Goal: Transaction & Acquisition: Purchase product/service

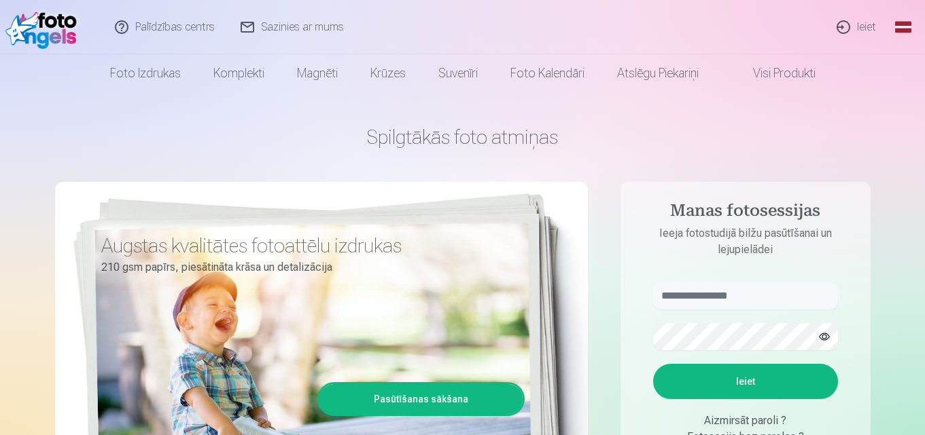
click at [912, 24] on link "Global" at bounding box center [902, 27] width 27 height 54
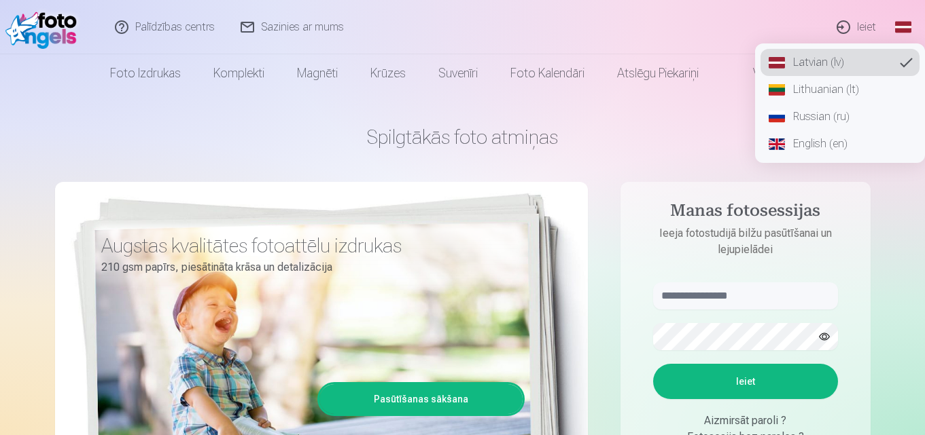
click at [810, 122] on link "Russian (ru)" at bounding box center [839, 116] width 159 height 27
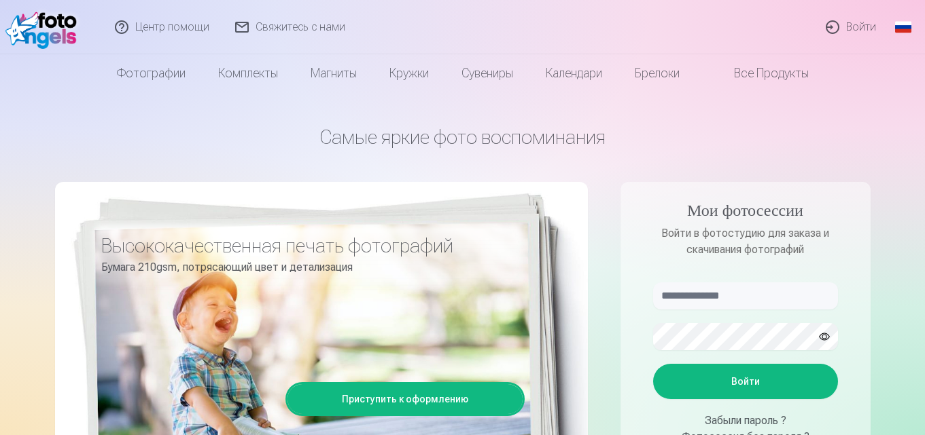
click at [859, 28] on link "Войти" at bounding box center [851, 27] width 76 height 54
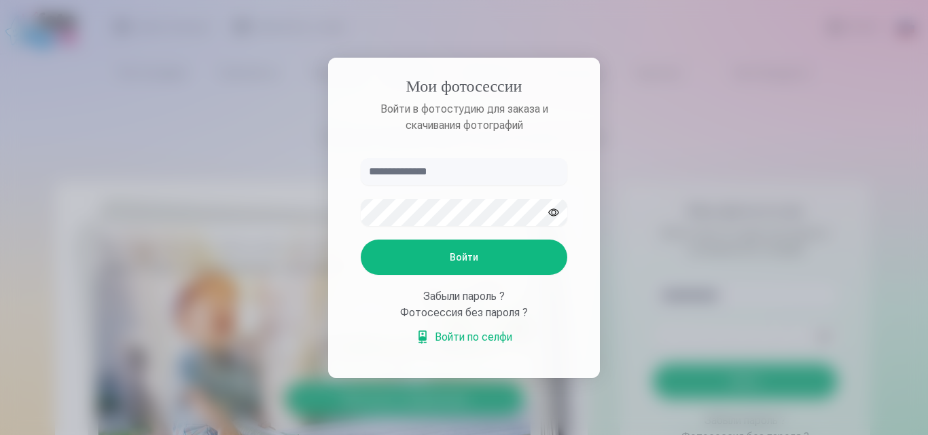
click at [468, 177] on input "text" at bounding box center [464, 171] width 207 height 27
type input "**********"
click at [361, 240] on button "Войти" at bounding box center [464, 257] width 207 height 35
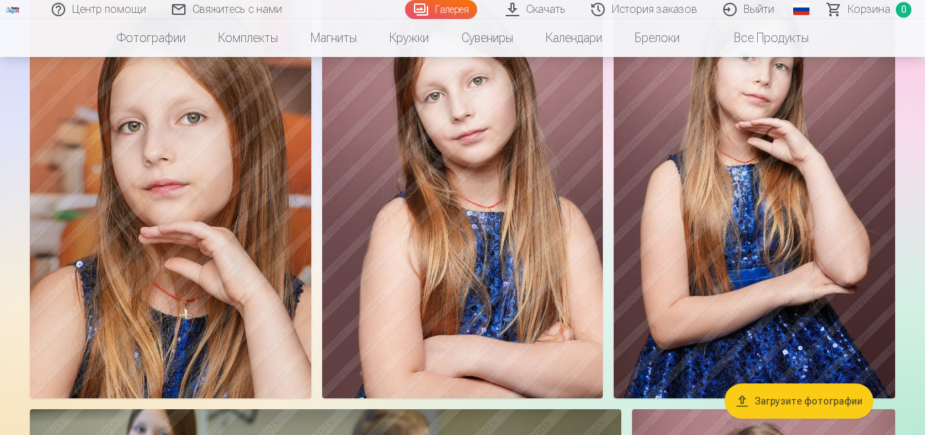
scroll to position [3077, 0]
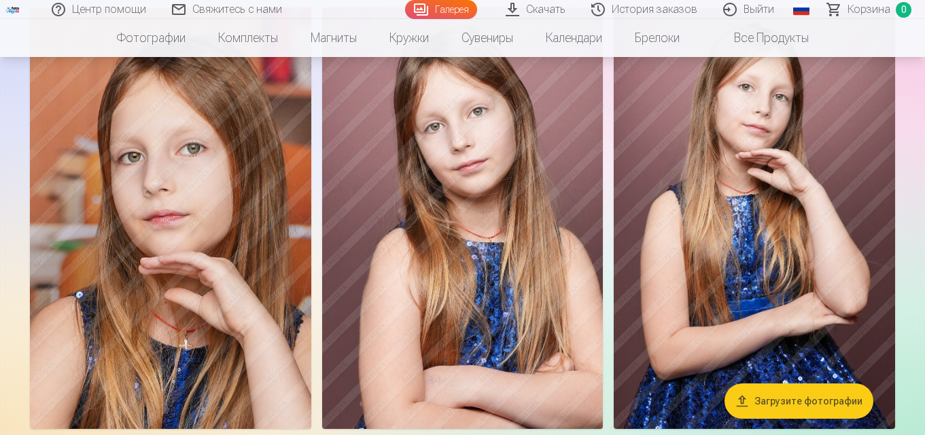
click at [514, 204] on img at bounding box center [462, 218] width 281 height 422
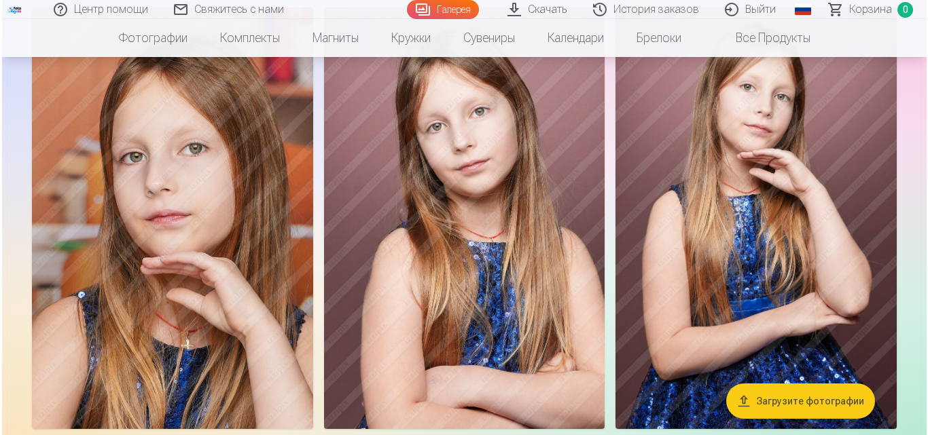
scroll to position [3191, 0]
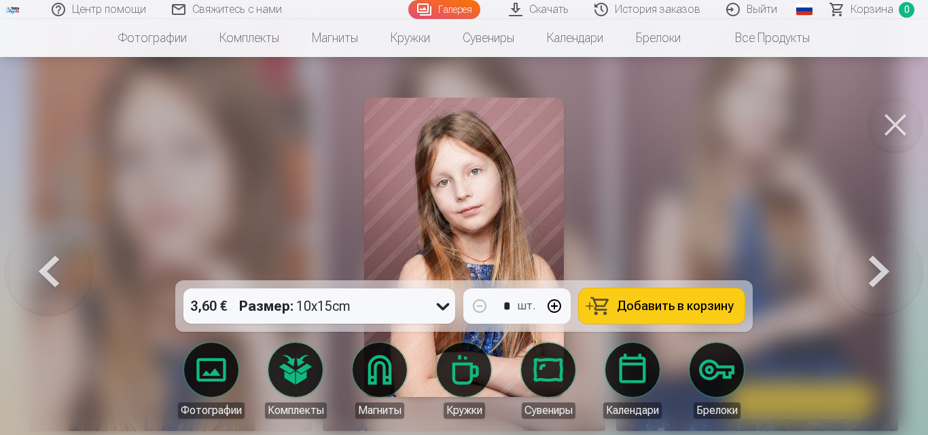
click at [639, 298] on button "Добавить в корзину" at bounding box center [662, 306] width 166 height 35
click at [889, 145] on button at bounding box center [895, 125] width 54 height 54
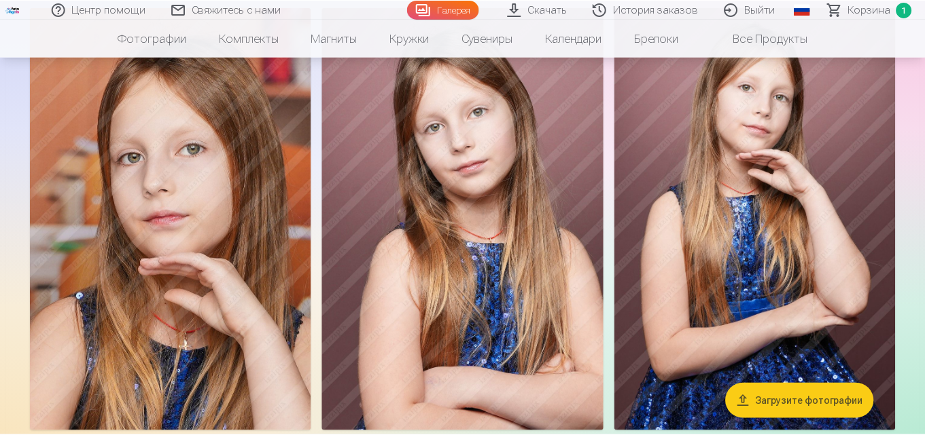
scroll to position [3077, 0]
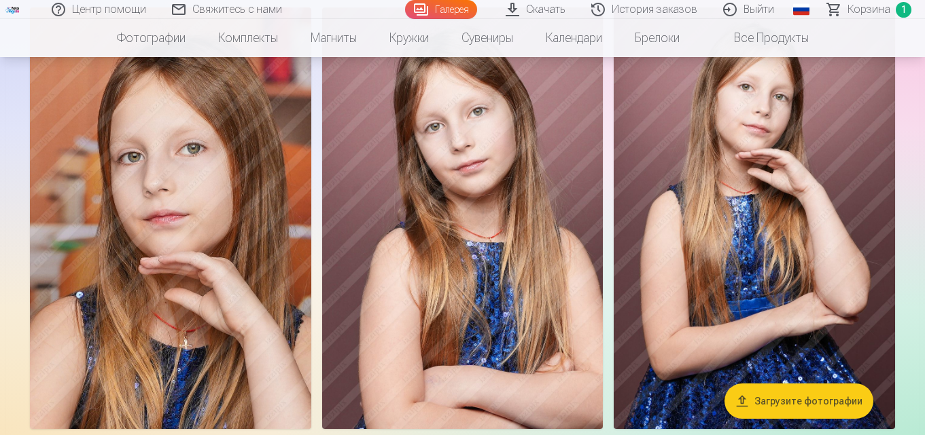
click at [842, 230] on img at bounding box center [753, 218] width 281 height 422
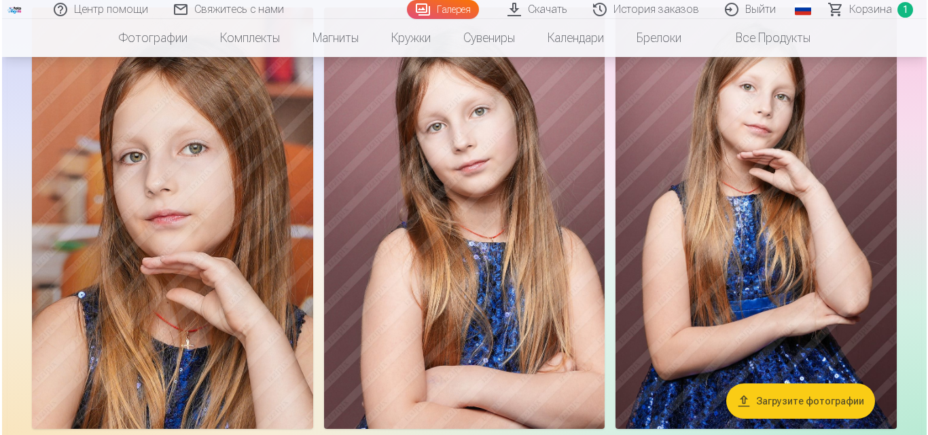
scroll to position [3191, 0]
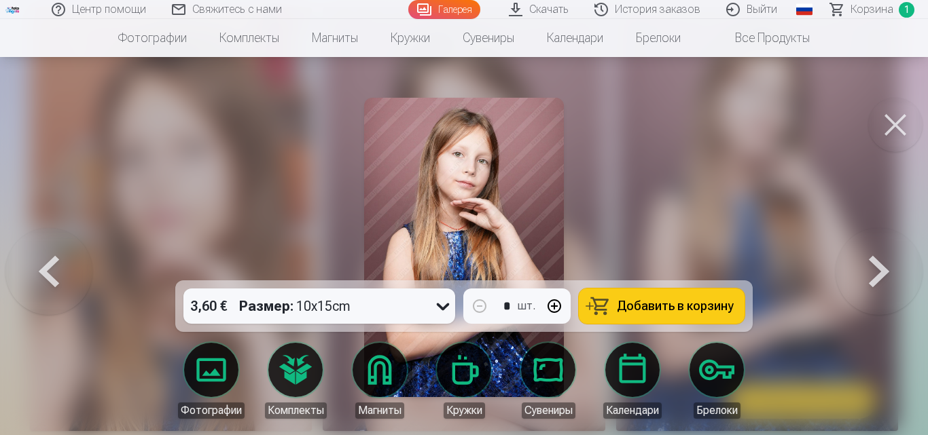
click at [642, 306] on span "Добавить в корзину" at bounding box center [675, 306] width 117 height 12
click at [898, 115] on button at bounding box center [895, 125] width 54 height 54
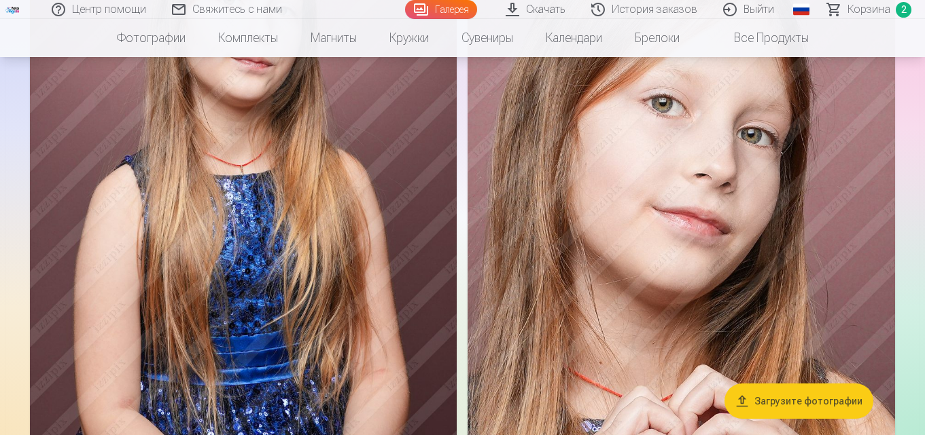
scroll to position [3891, 0]
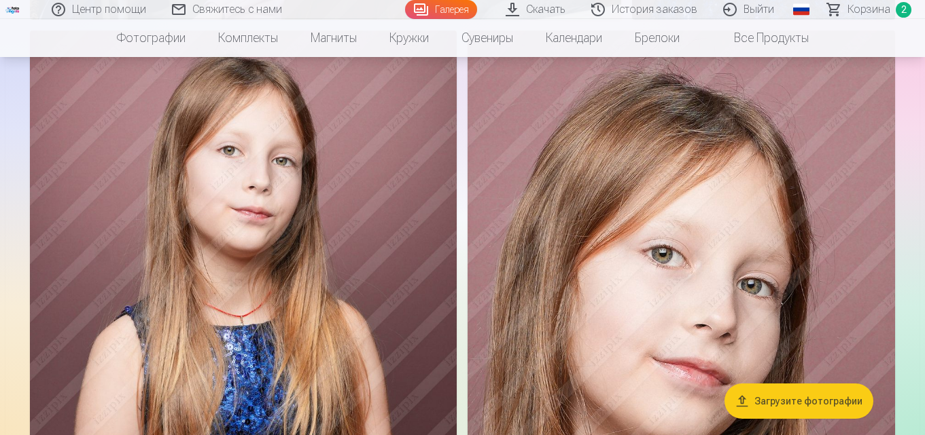
click at [367, 271] on img at bounding box center [243, 351] width 427 height 641
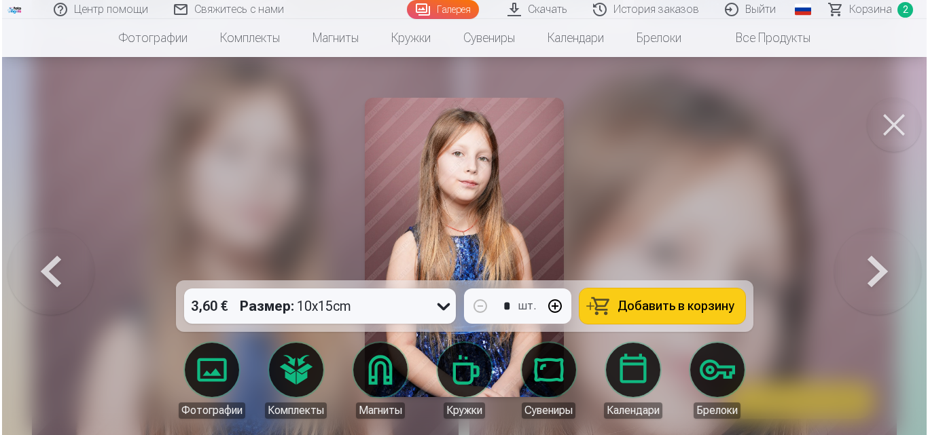
scroll to position [4007, 0]
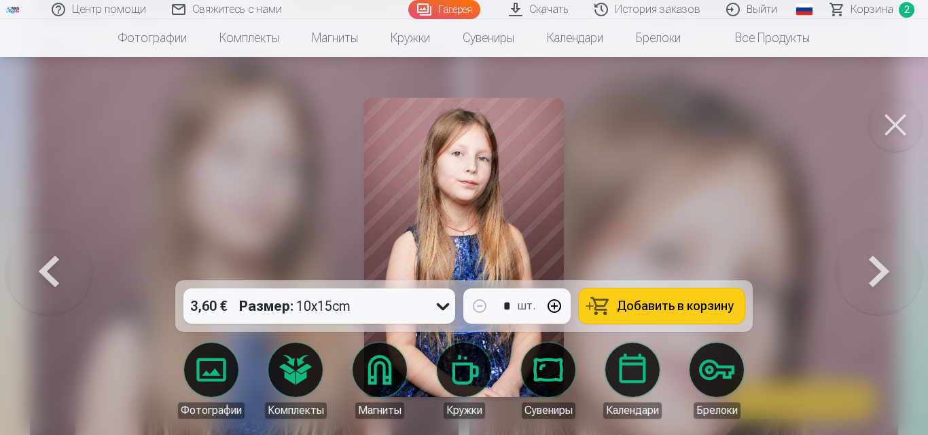
click at [891, 129] on button at bounding box center [895, 125] width 54 height 54
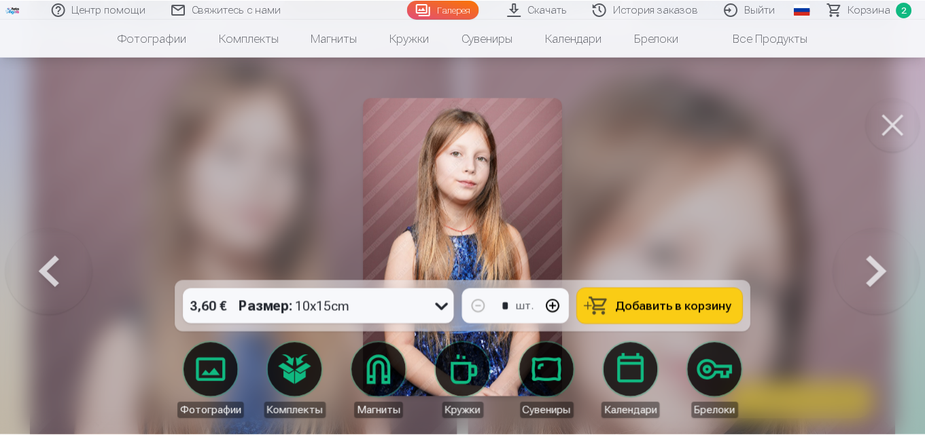
scroll to position [3891, 0]
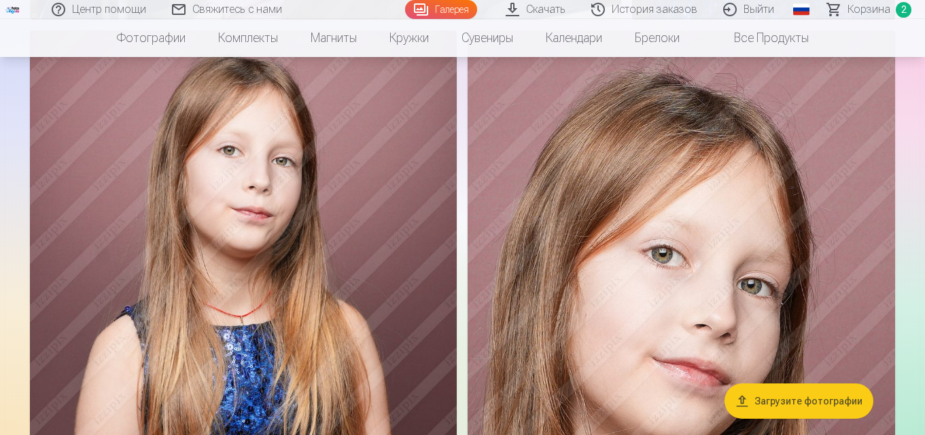
click at [733, 198] on img at bounding box center [680, 351] width 427 height 641
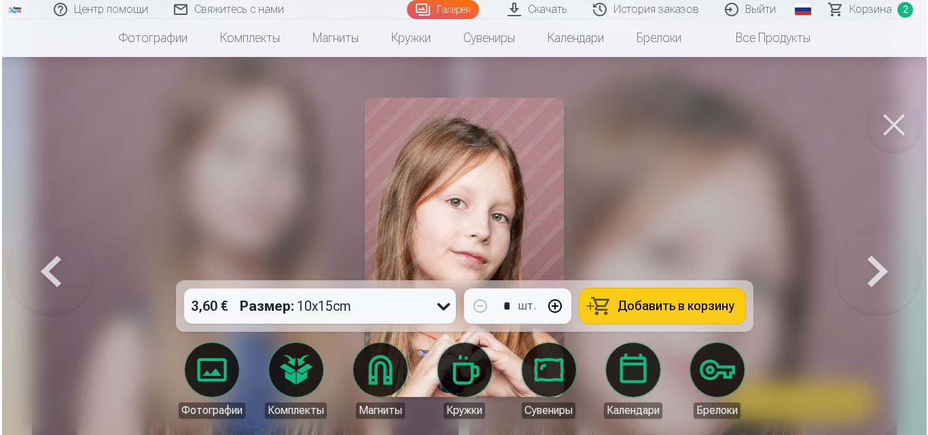
scroll to position [4007, 0]
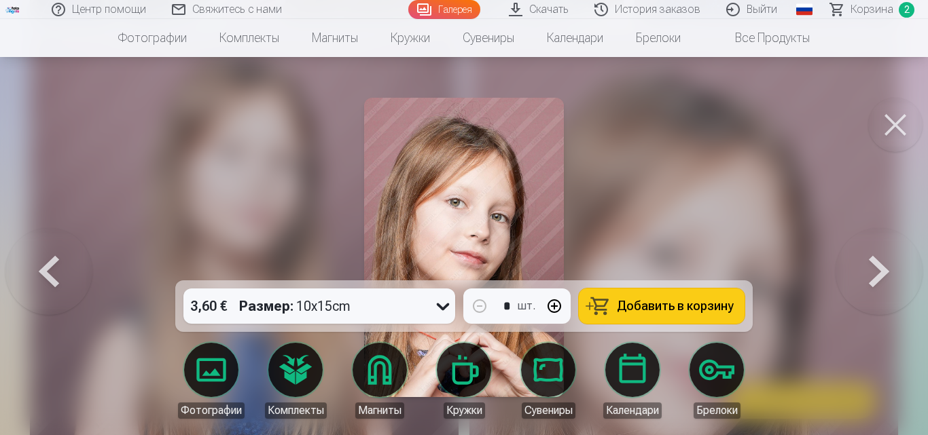
click at [638, 302] on span "Добавить в корзину" at bounding box center [675, 306] width 117 height 12
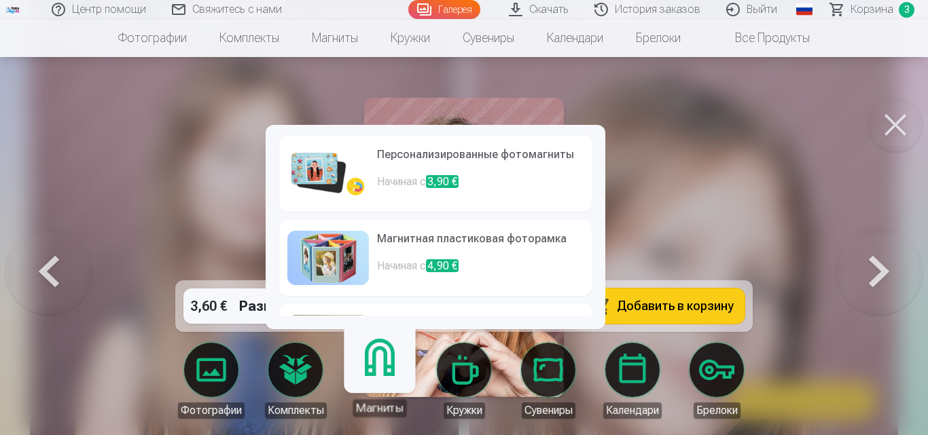
click at [378, 377] on link "Магниты" at bounding box center [380, 376] width 84 height 84
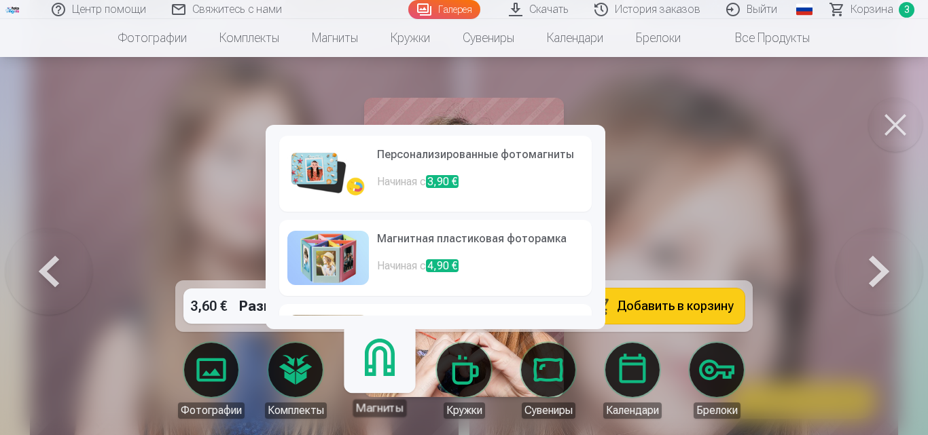
click at [392, 376] on link "Магниты" at bounding box center [380, 376] width 84 height 84
click at [599, 216] on div "Персонализированные фотомагниты Начиная с 3,90 € Магнитная пластиковая фоторамк…" at bounding box center [436, 227] width 340 height 204
click at [601, 215] on div "Персонализированные фотомагниты Начиная с 3,90 € Магнитная пластиковая фоторамк…" at bounding box center [436, 227] width 340 height 204
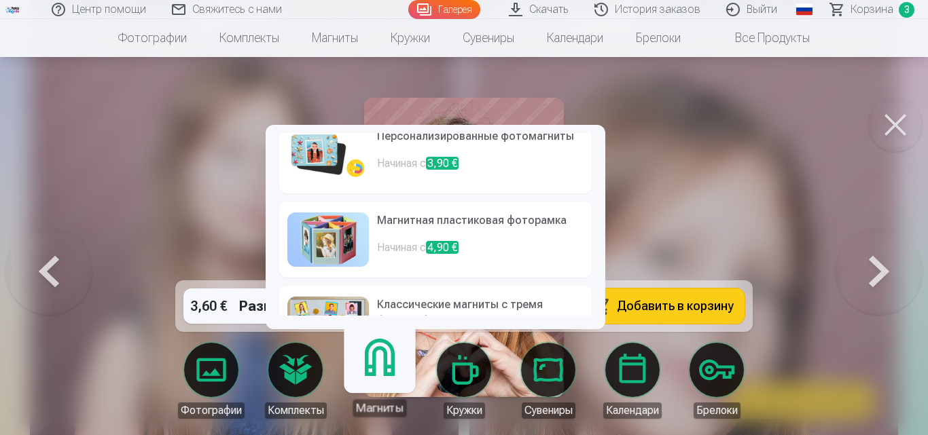
scroll to position [0, 0]
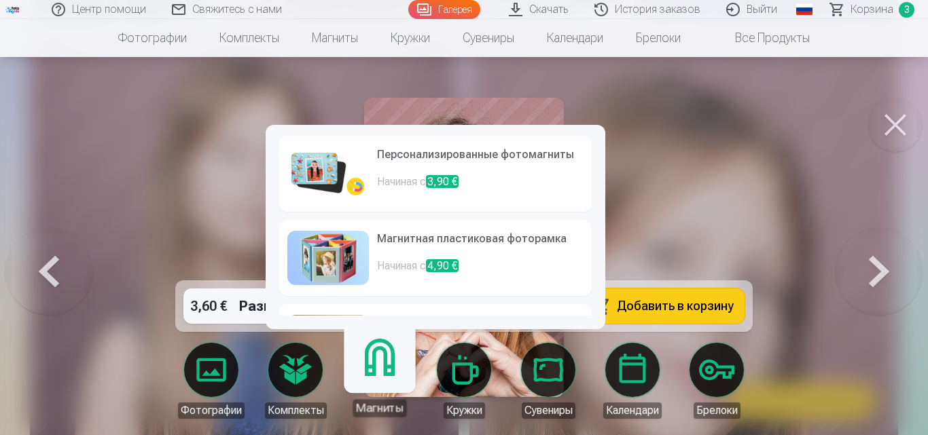
click at [344, 171] on img at bounding box center [328, 174] width 82 height 54
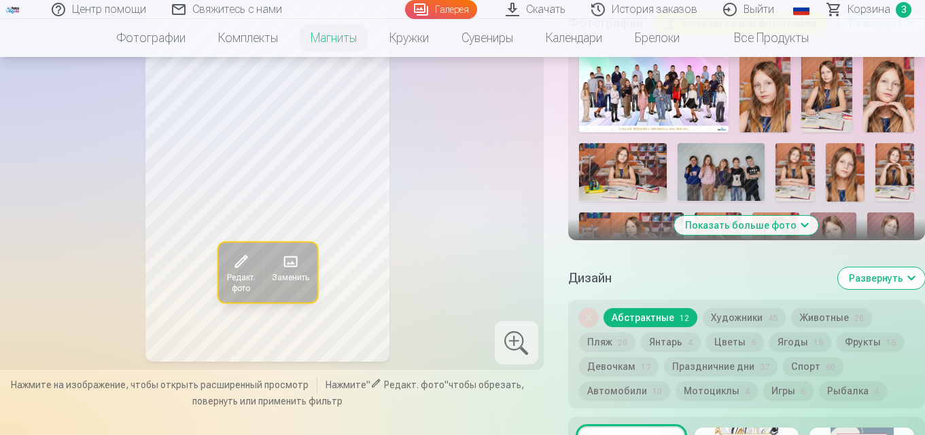
scroll to position [611, 0]
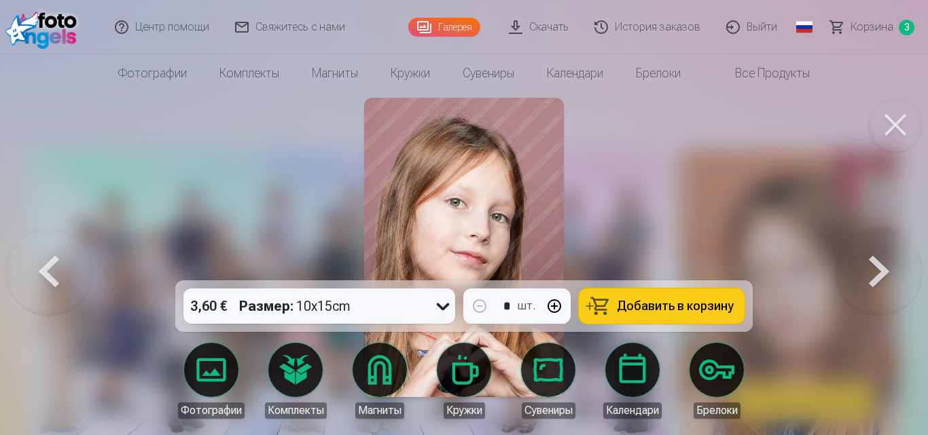
click at [672, 312] on span "Добавить в корзину" at bounding box center [675, 306] width 117 height 12
click at [894, 112] on button at bounding box center [895, 125] width 54 height 54
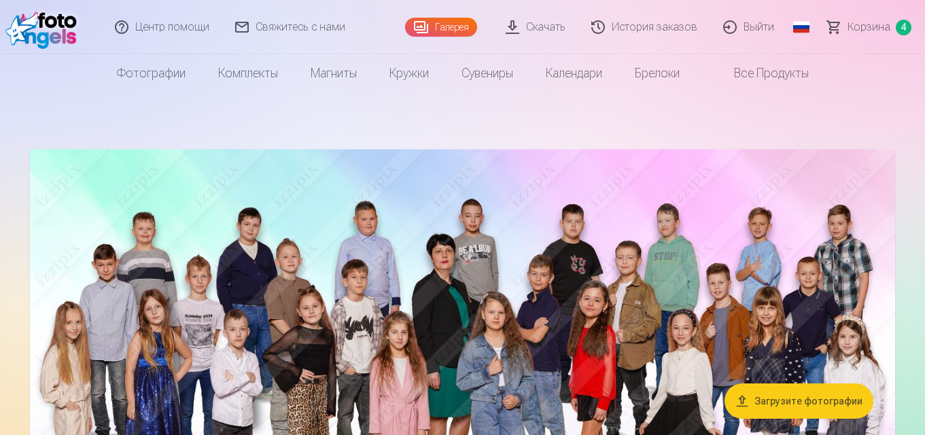
scroll to position [381, 0]
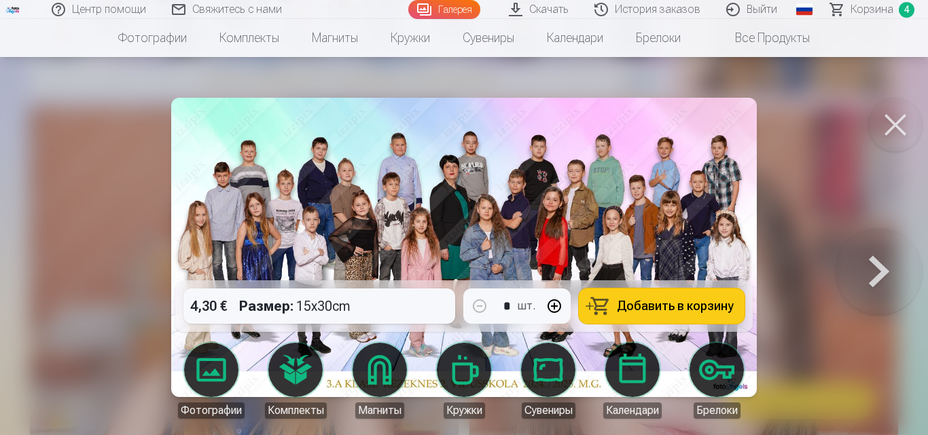
click at [693, 306] on span "Добавить в корзину" at bounding box center [675, 306] width 117 height 12
click at [891, 132] on button at bounding box center [895, 125] width 54 height 54
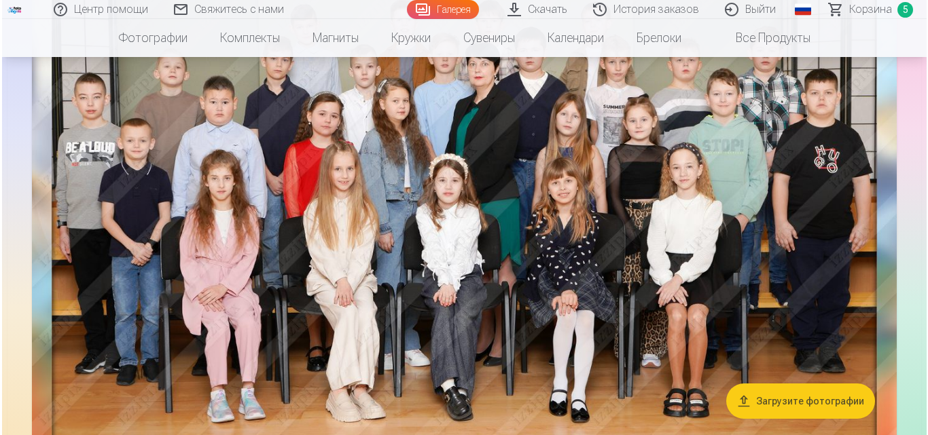
scroll to position [6787, 0]
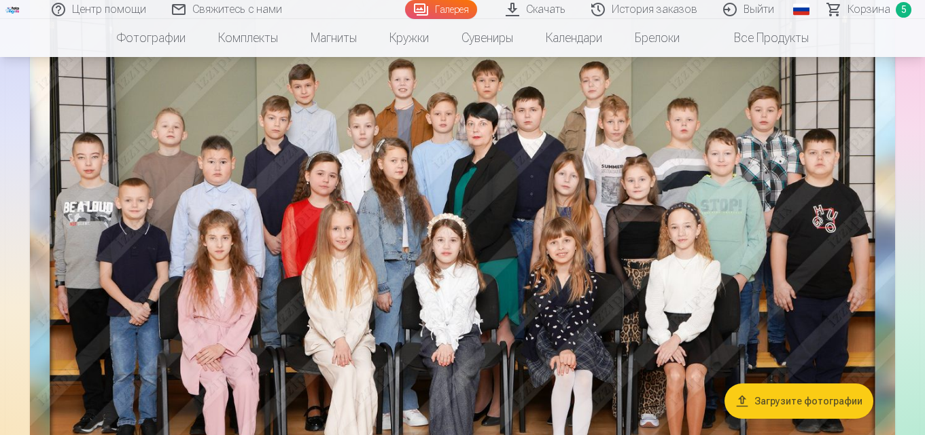
click at [582, 259] on img at bounding box center [462, 251] width 865 height 596
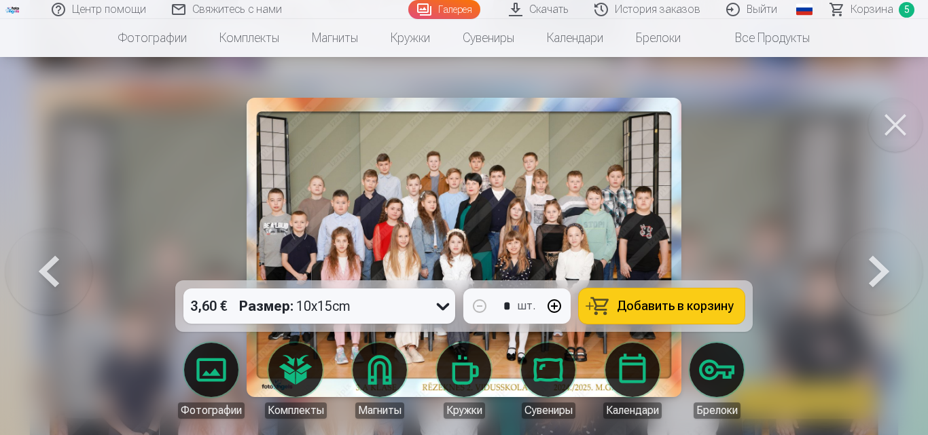
click at [636, 302] on span "Добавить в корзину" at bounding box center [675, 306] width 117 height 12
click at [887, 129] on button at bounding box center [895, 125] width 54 height 54
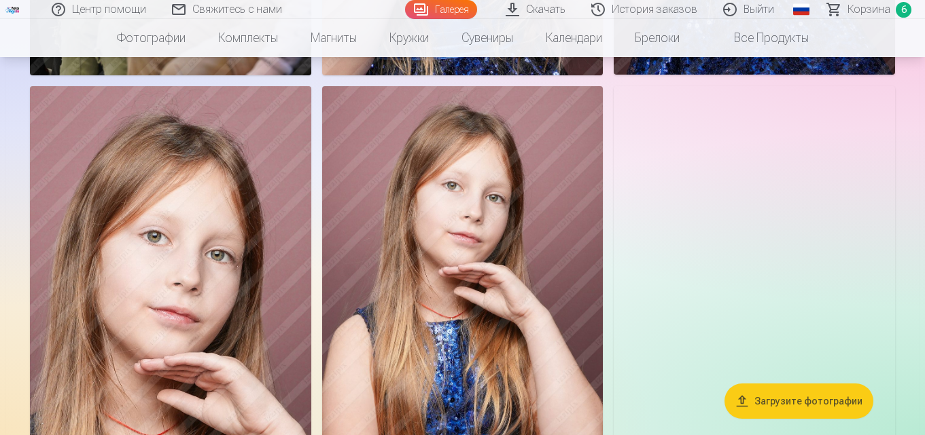
scroll to position [8122, 0]
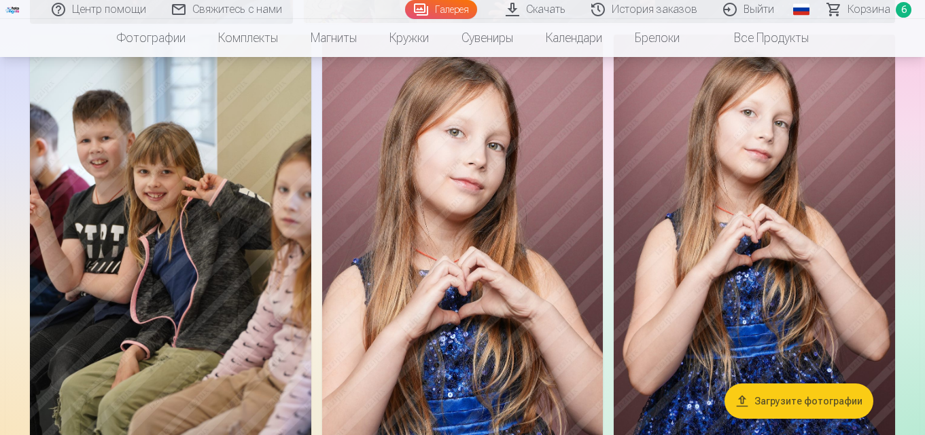
click at [793, 221] on img at bounding box center [753, 246] width 281 height 422
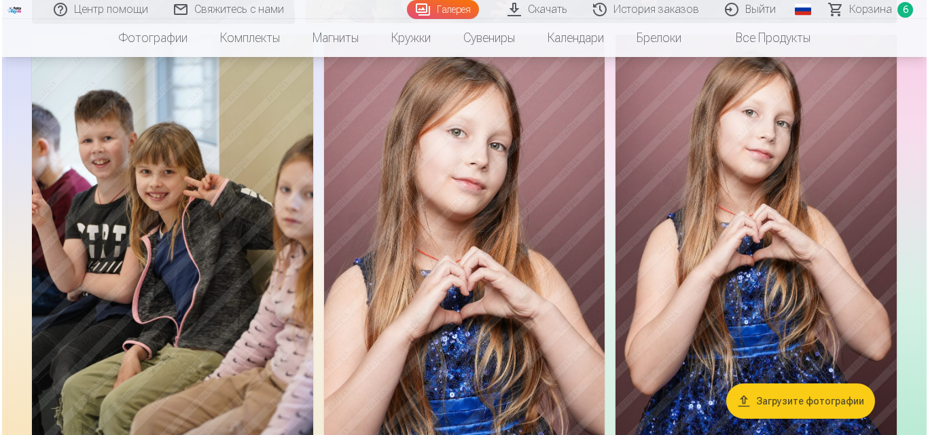
scroll to position [8255, 0]
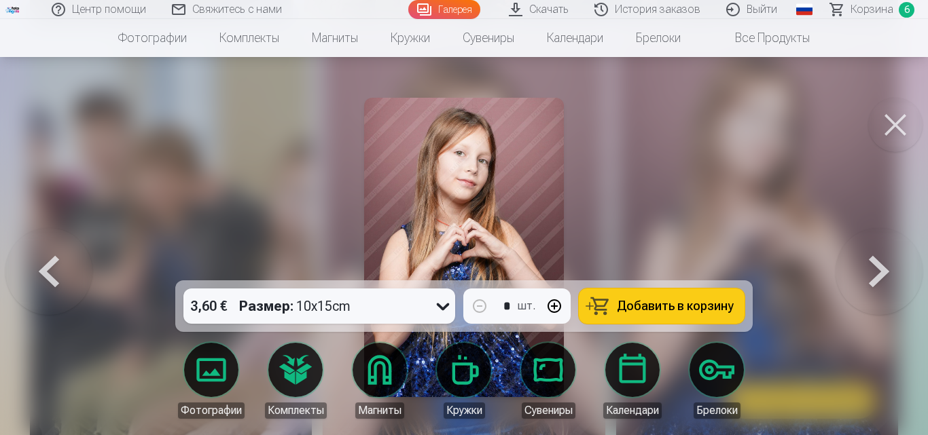
click at [626, 310] on span "Добавить в корзину" at bounding box center [675, 306] width 117 height 12
click at [885, 114] on button at bounding box center [895, 125] width 54 height 54
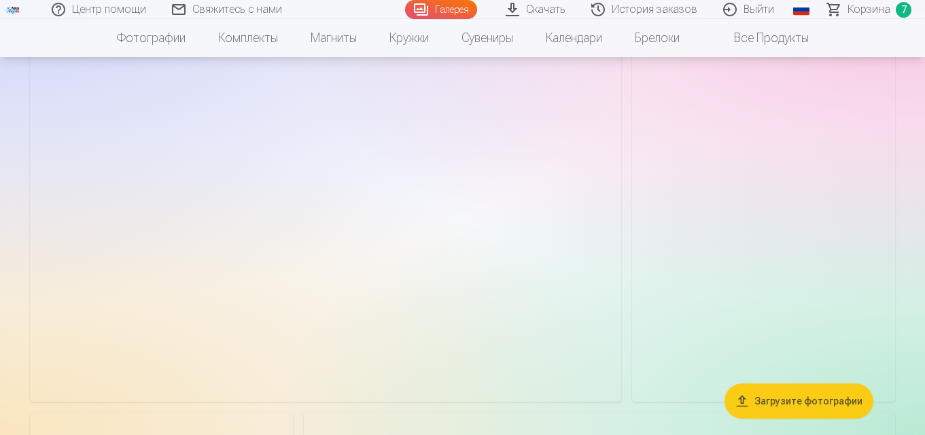
scroll to position [13393, 0]
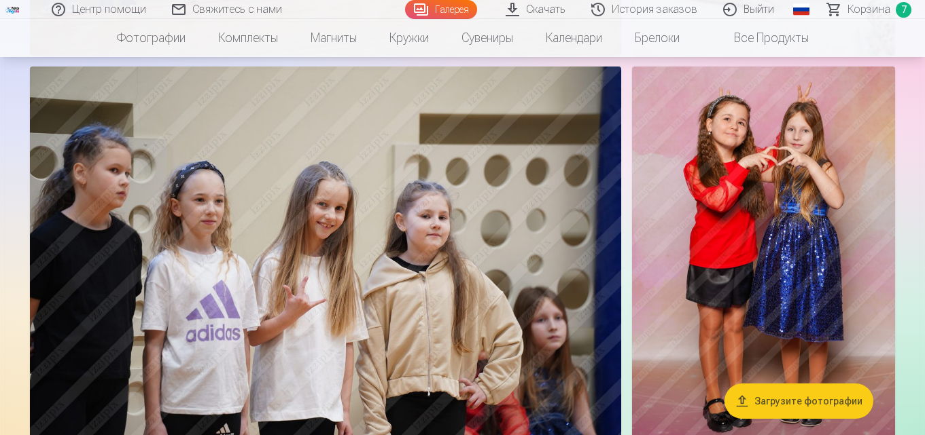
click at [827, 326] on img at bounding box center [763, 264] width 263 height 394
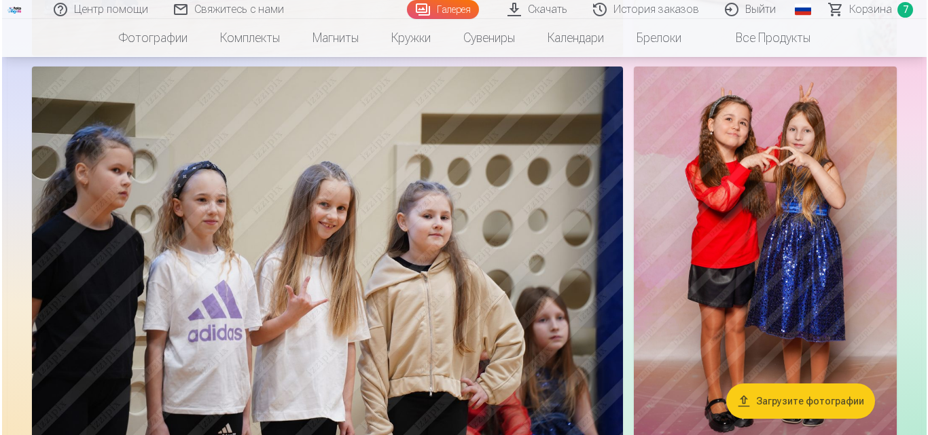
scroll to position [13546, 0]
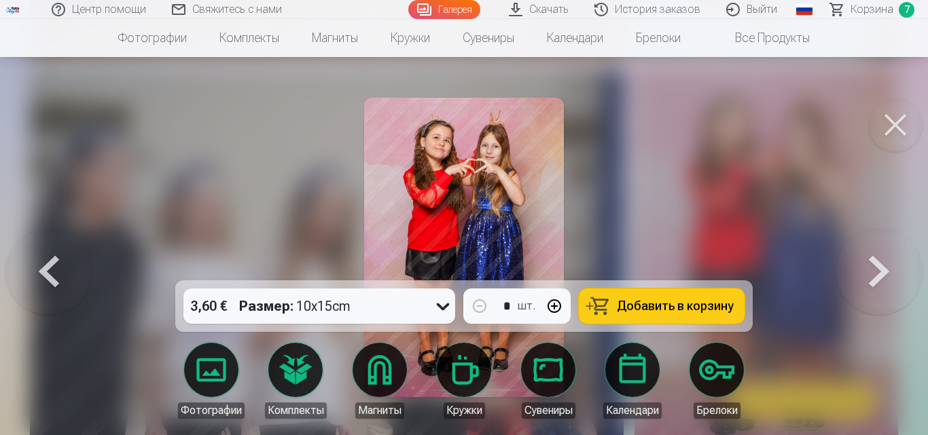
click at [634, 308] on span "Добавить в корзину" at bounding box center [675, 306] width 117 height 12
click at [894, 110] on button at bounding box center [895, 125] width 54 height 54
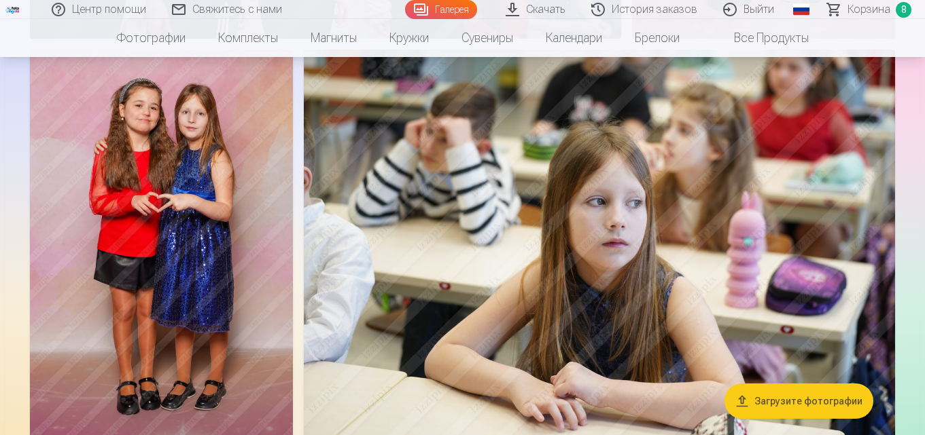
scroll to position [14196, 0]
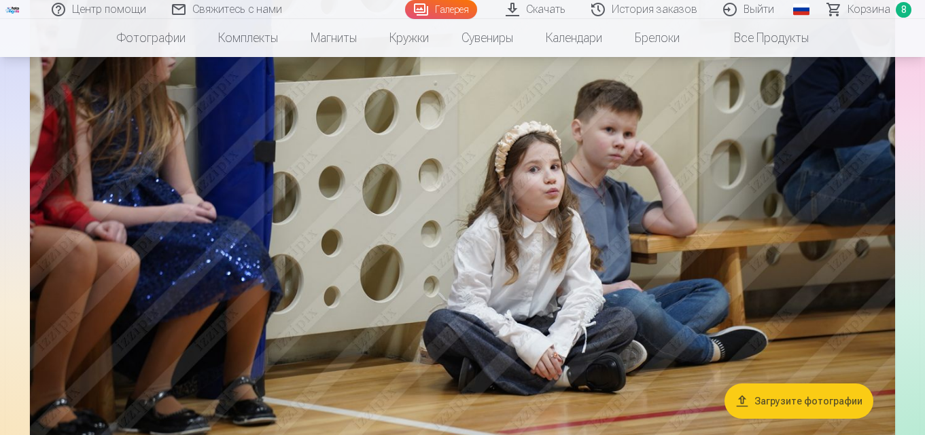
scroll to position [12189, 0]
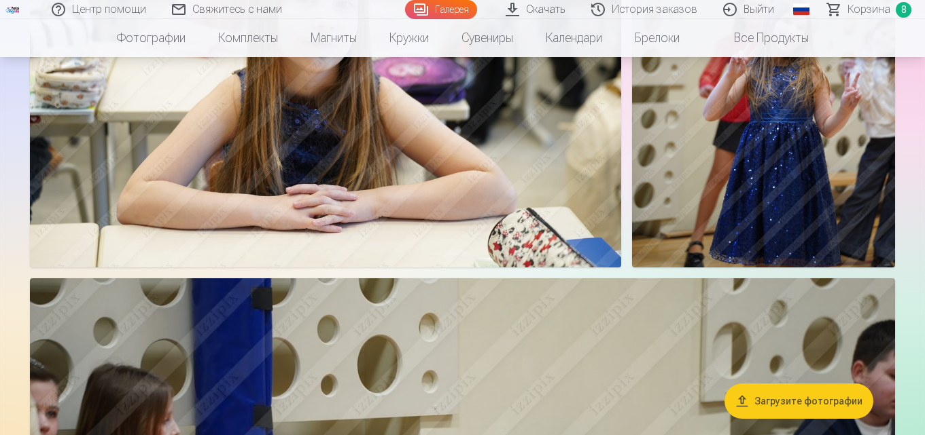
click at [848, 10] on link "Корзина 8" at bounding box center [869, 9] width 110 height 19
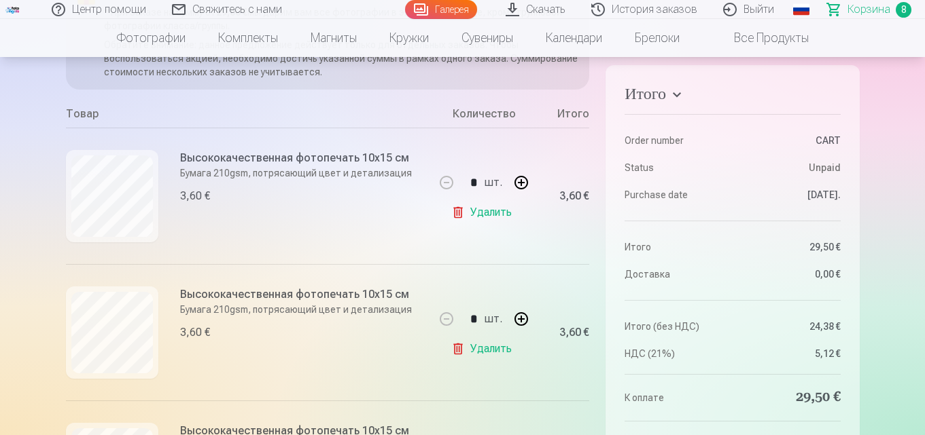
scroll to position [588, 0]
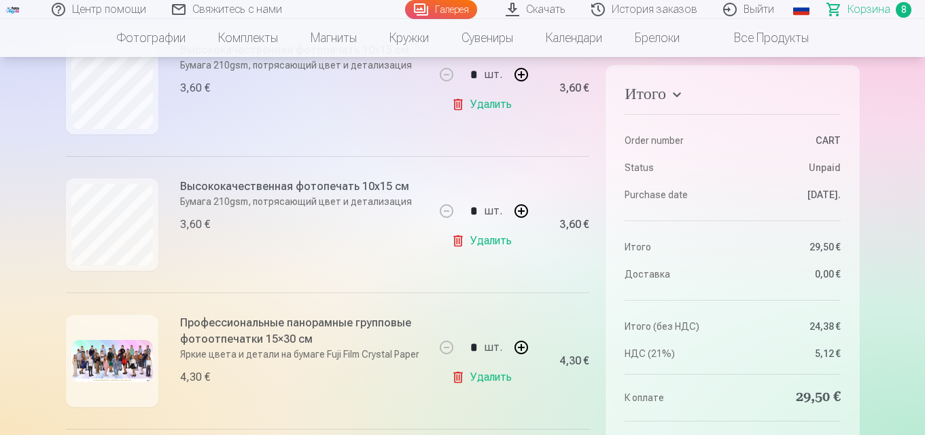
click at [491, 238] on link "Удалить" at bounding box center [484, 241] width 66 height 27
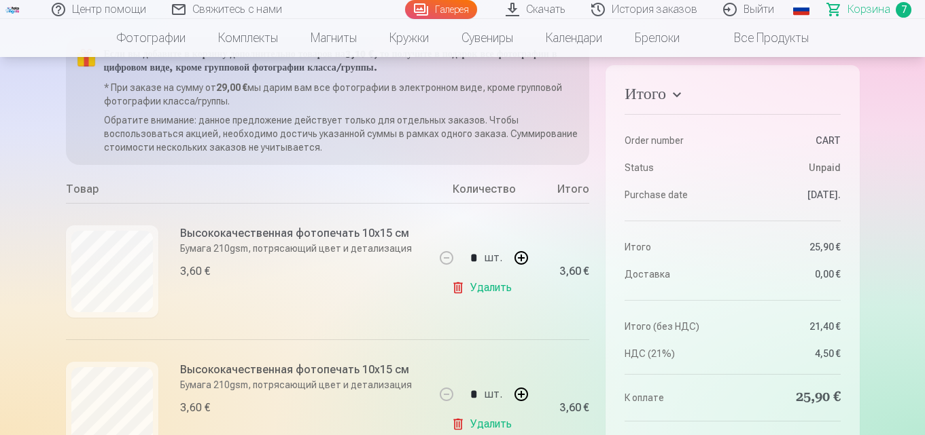
scroll to position [0, 0]
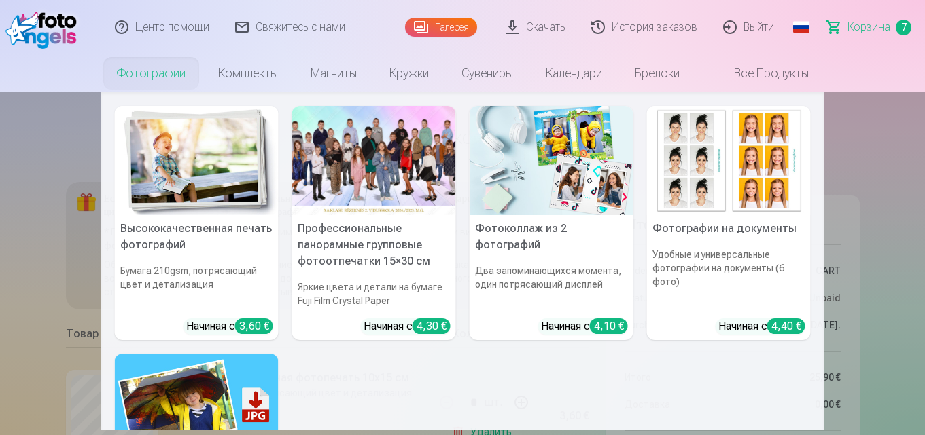
click at [173, 72] on link "Фотографии" at bounding box center [151, 73] width 101 height 38
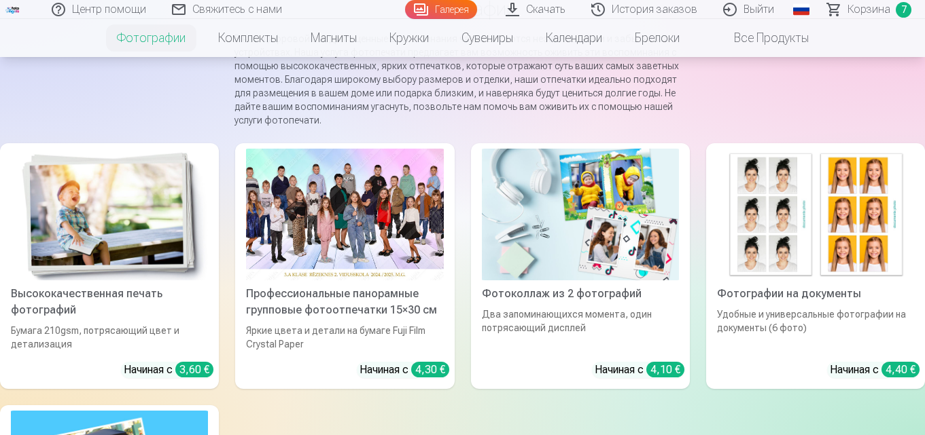
scroll to position [126, 0]
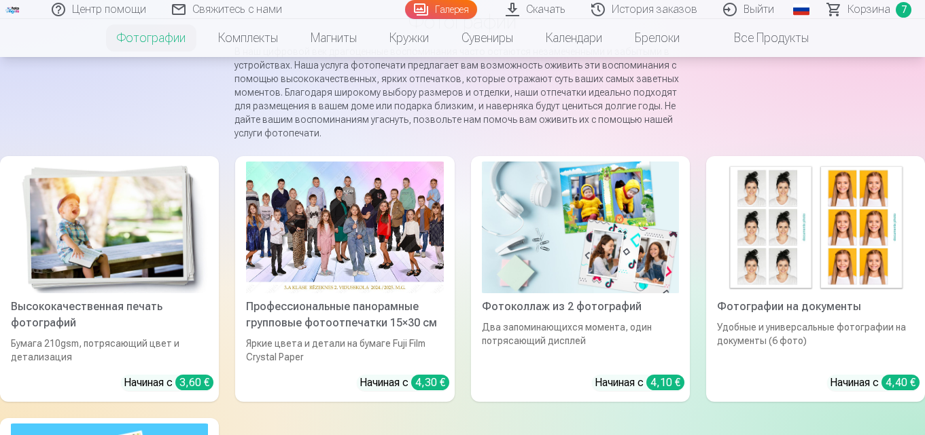
click at [442, 7] on link "Галерея" at bounding box center [441, 9] width 72 height 19
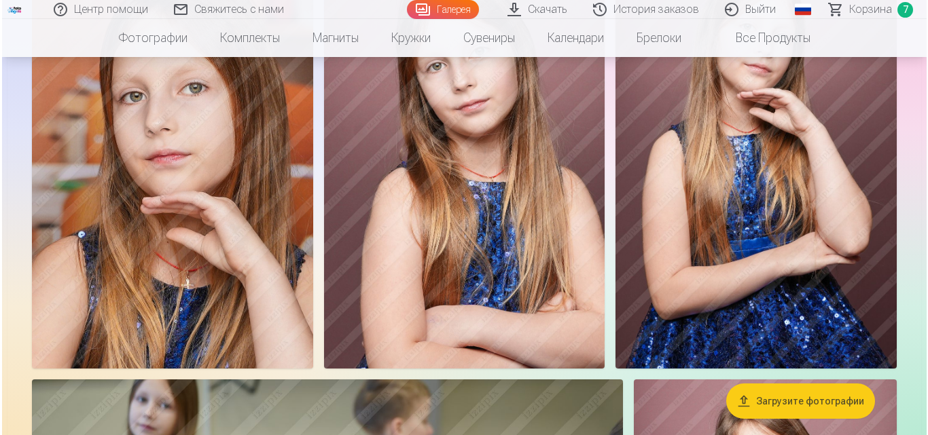
scroll to position [3106, 0]
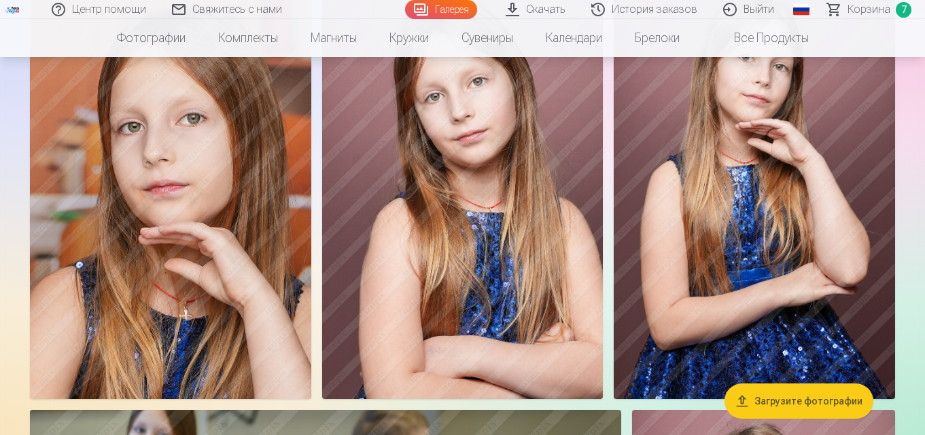
click at [218, 240] on img at bounding box center [170, 189] width 281 height 422
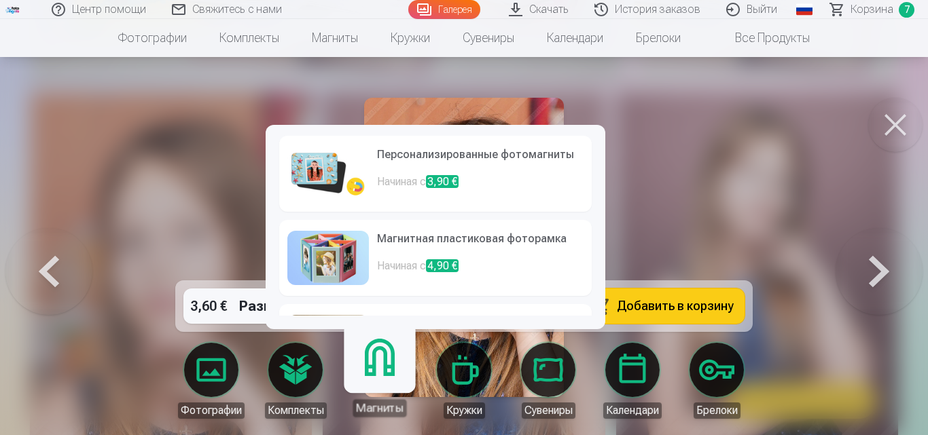
click at [359, 376] on link "Магниты" at bounding box center [380, 376] width 84 height 84
click at [389, 187] on p "Начиная с 3,90 €" at bounding box center [480, 187] width 207 height 27
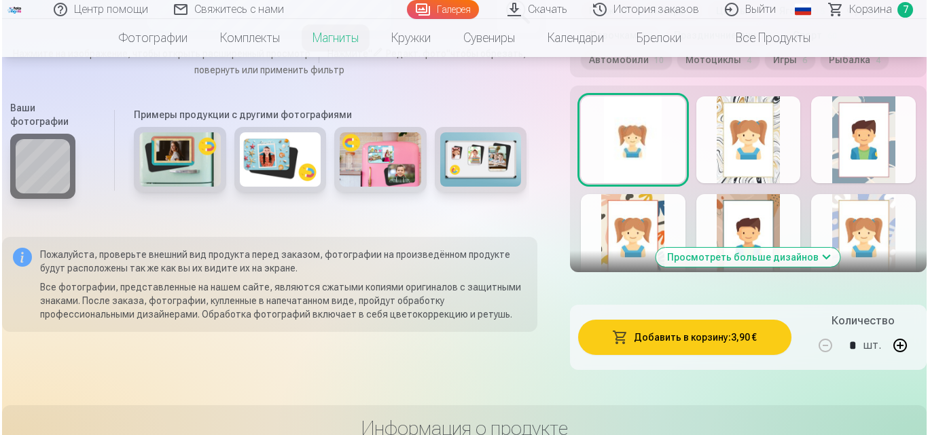
scroll to position [810, 0]
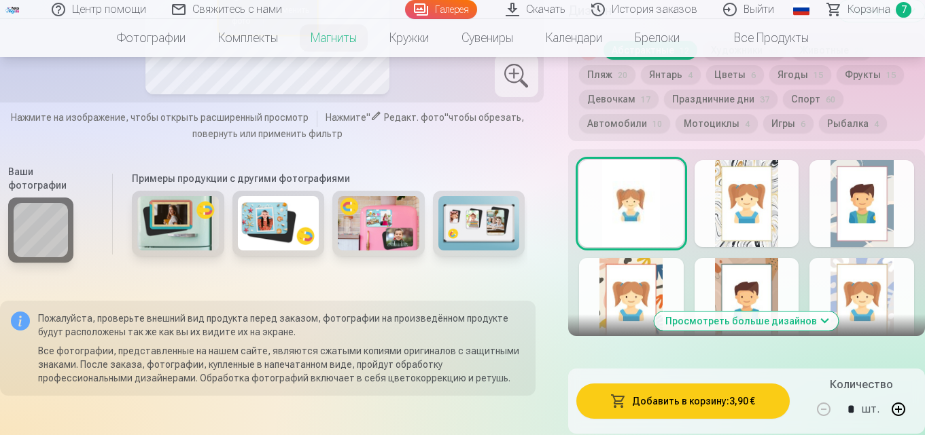
click at [736, 416] on button "Добавить в корзину : 3,90 €" at bounding box center [682, 401] width 213 height 35
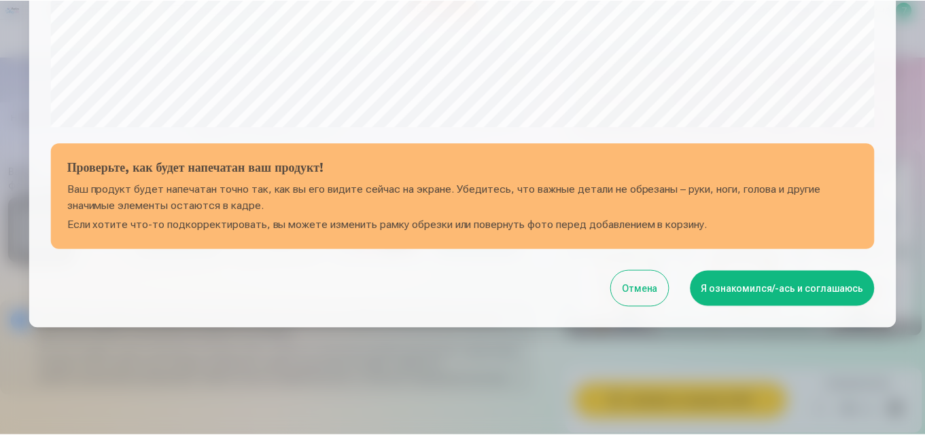
scroll to position [543, 0]
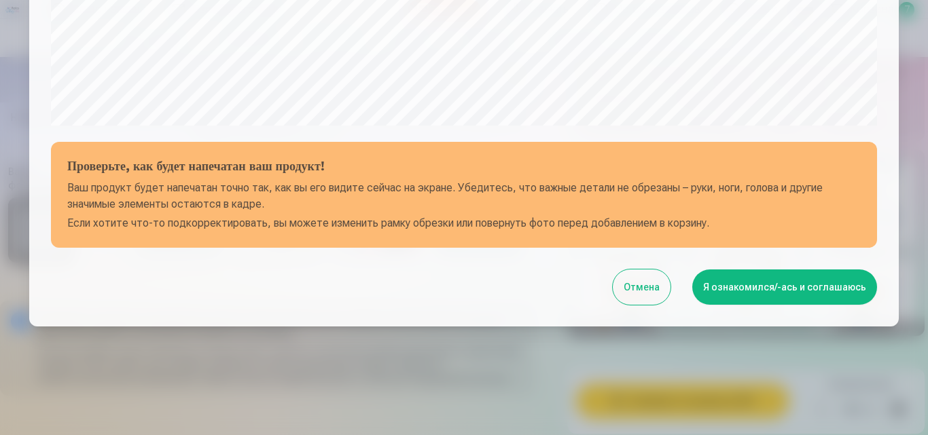
click at [647, 294] on button "Отмена" at bounding box center [642, 287] width 58 height 35
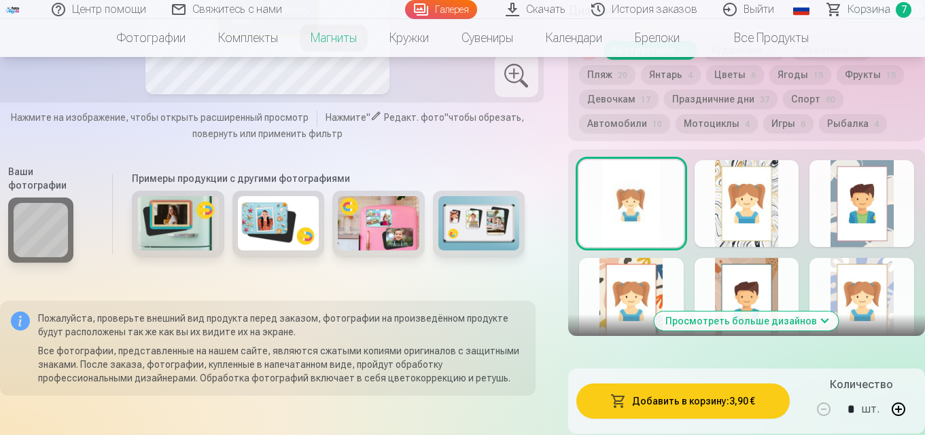
click at [866, 220] on div at bounding box center [861, 203] width 105 height 87
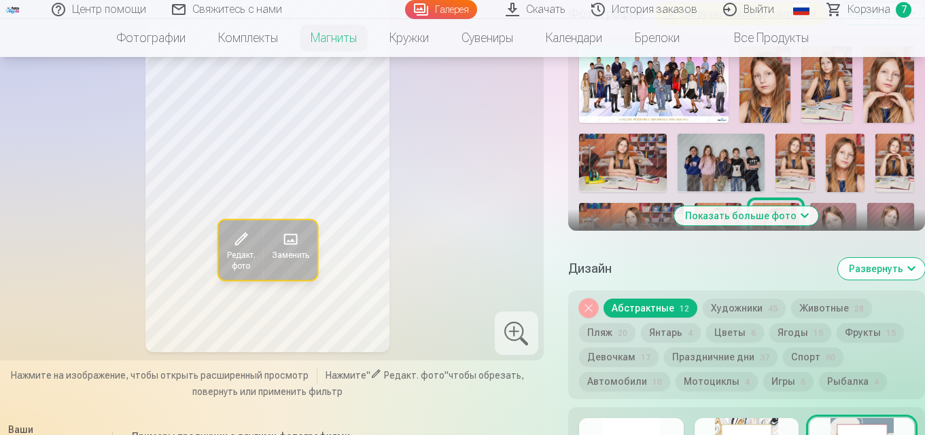
scroll to position [643, 0]
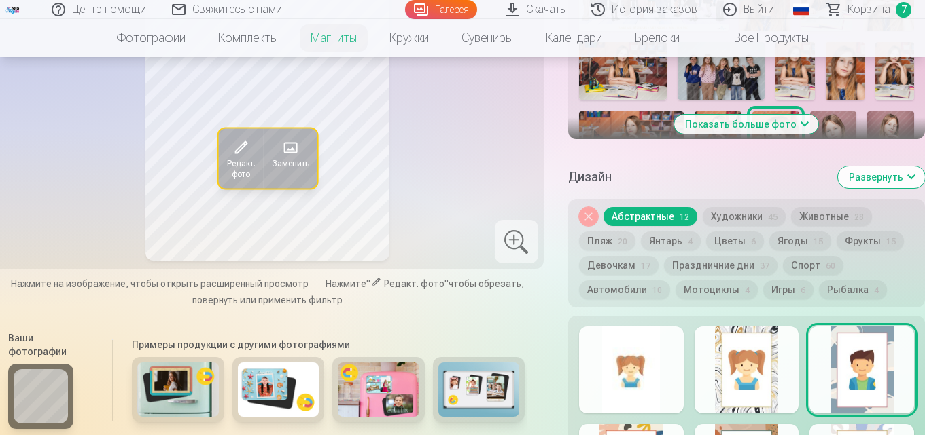
click at [736, 374] on div at bounding box center [746, 370] width 105 height 87
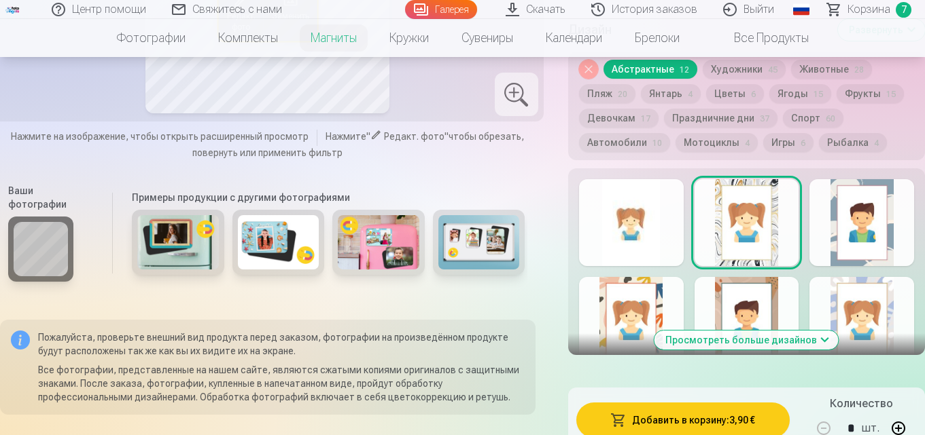
scroll to position [809, 0]
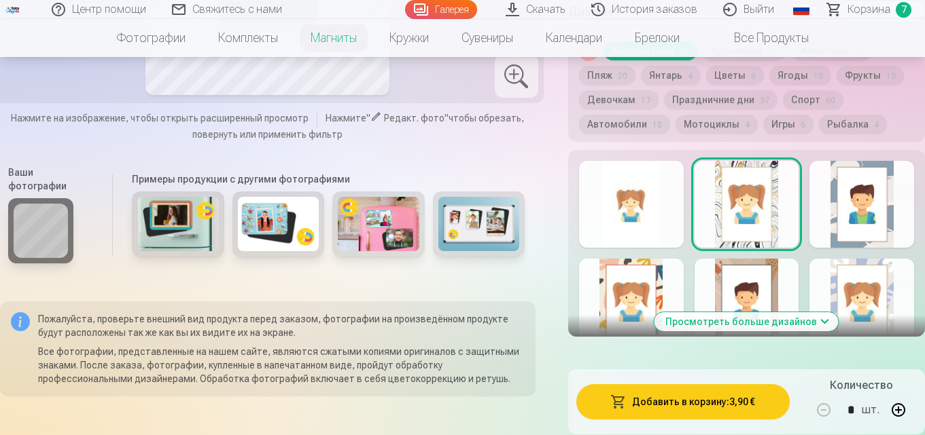
click at [757, 302] on div at bounding box center [746, 302] width 105 height 87
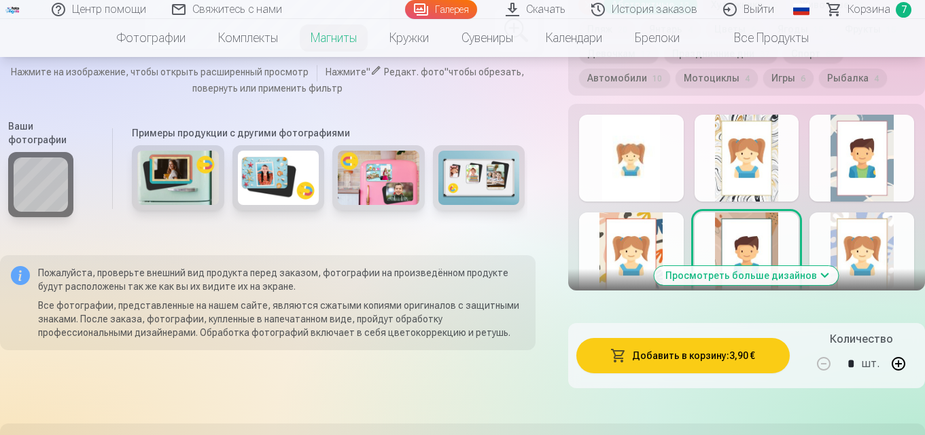
scroll to position [864, 0]
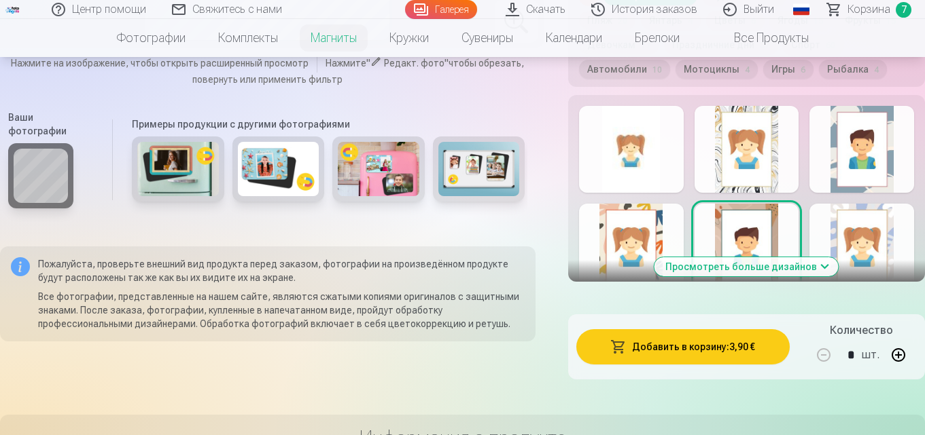
click at [764, 276] on button "Просмотреть больше дизайнов" at bounding box center [746, 266] width 184 height 19
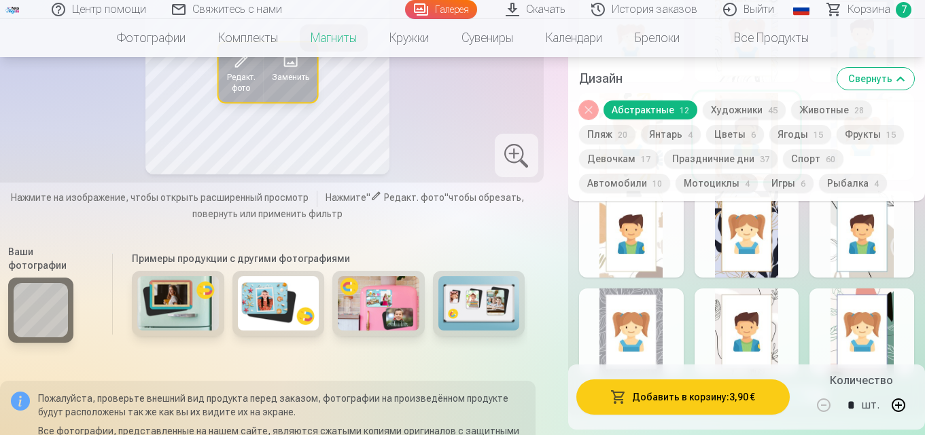
scroll to position [948, 0]
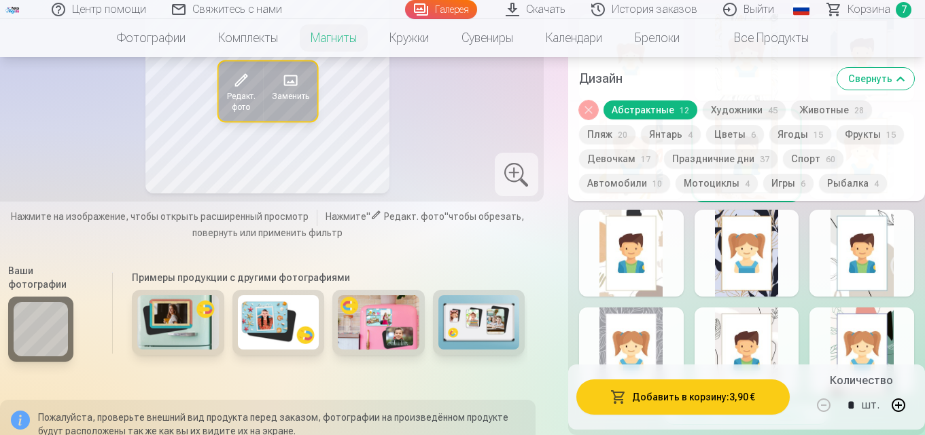
click at [649, 351] on div at bounding box center [631, 351] width 105 height 87
click at [828, 330] on div at bounding box center [861, 351] width 105 height 87
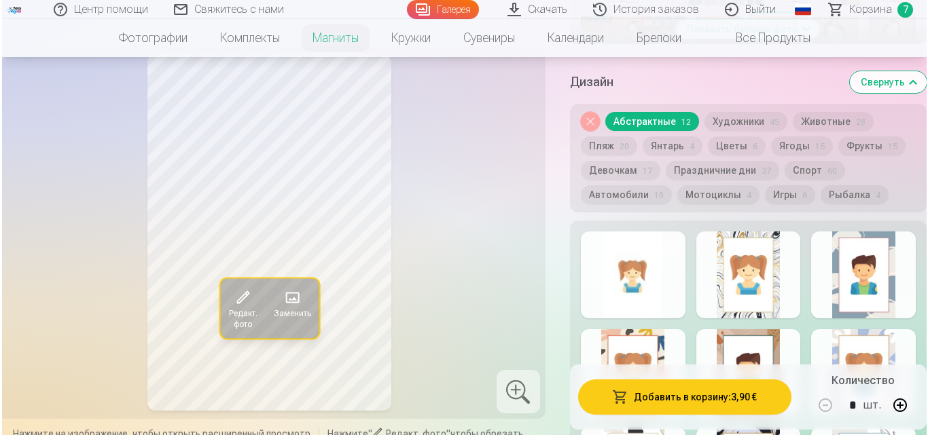
scroll to position [748, 0]
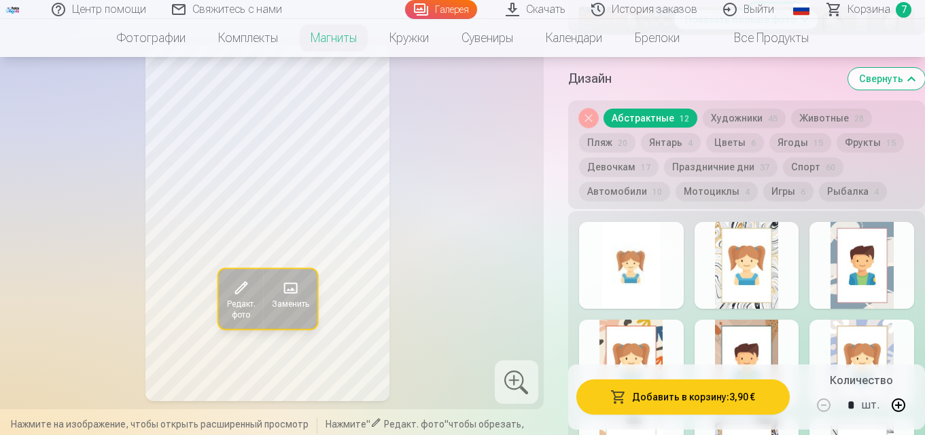
click at [613, 255] on div at bounding box center [631, 265] width 105 height 87
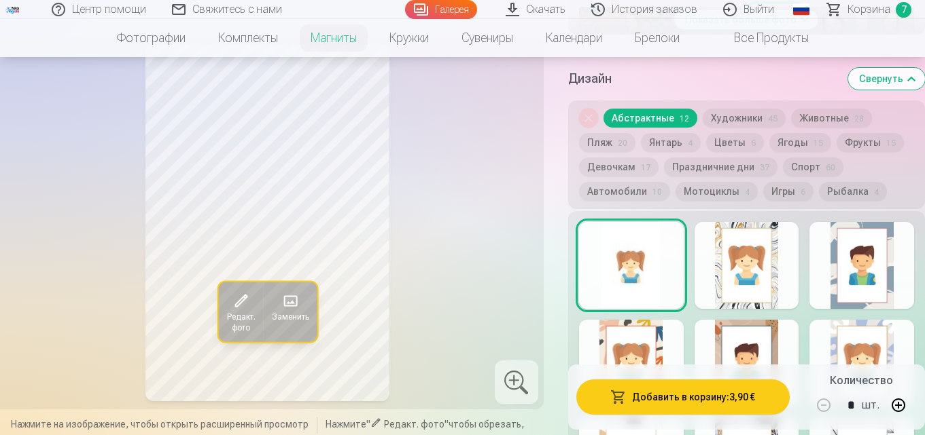
click at [667, 395] on button "Добавить в корзину : 3,90 €" at bounding box center [682, 397] width 213 height 35
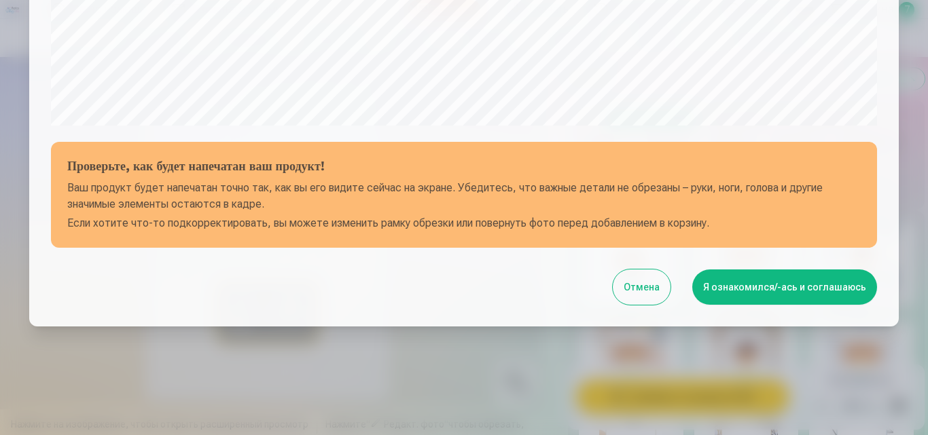
scroll to position [162, 0]
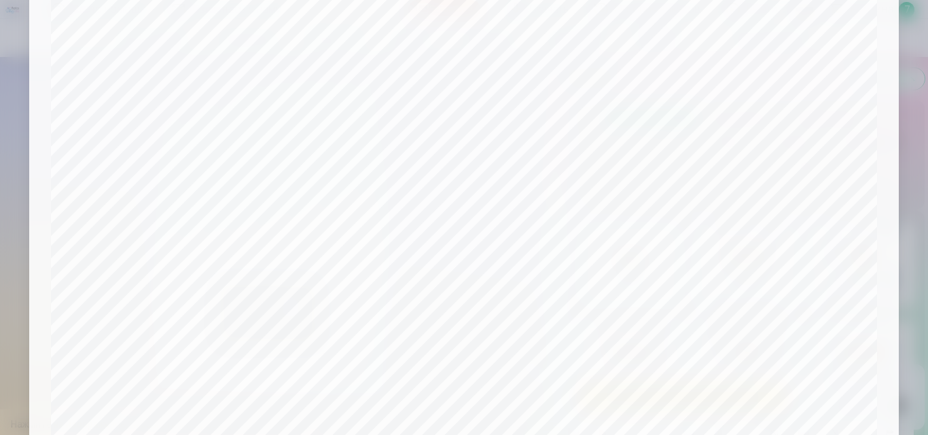
click at [903, 209] on div at bounding box center [464, 217] width 928 height 435
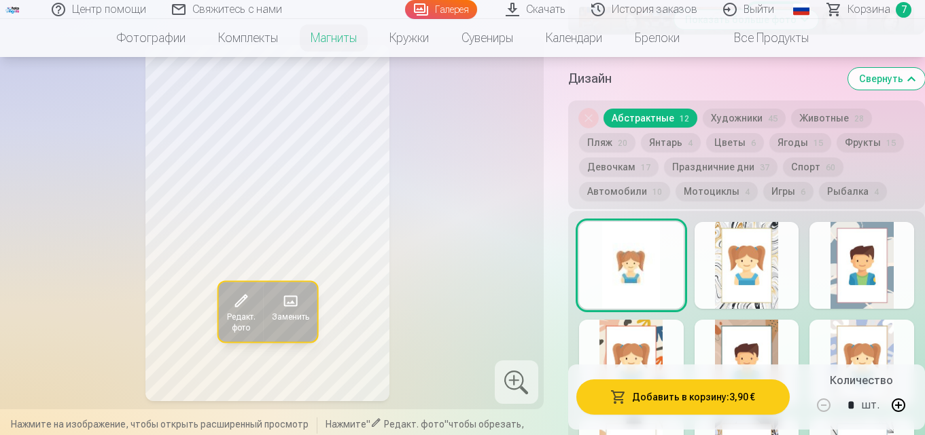
click at [664, 392] on button "Добавить в корзину : 3,90 €" at bounding box center [682, 397] width 213 height 35
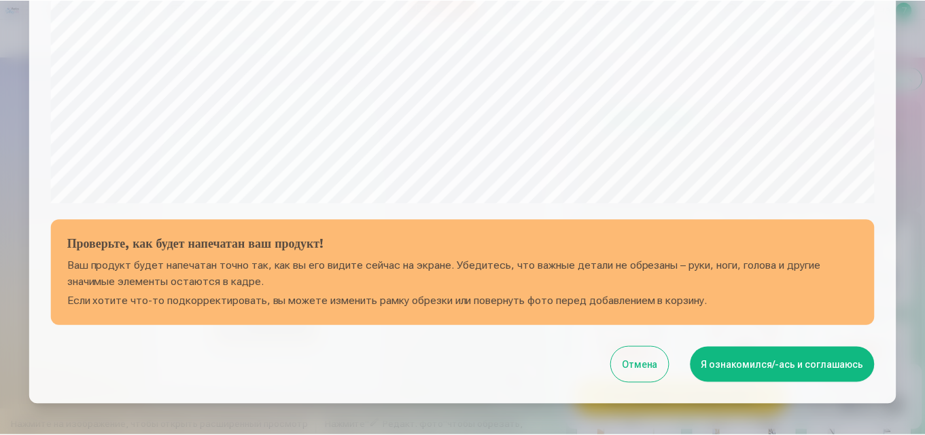
scroll to position [543, 0]
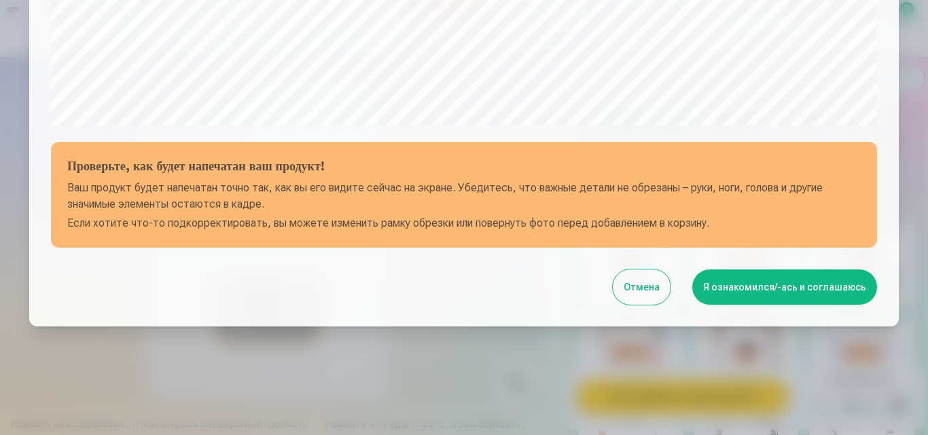
click at [828, 286] on button "Я ознакомился/-ась и соглашаюсь" at bounding box center [784, 287] width 185 height 35
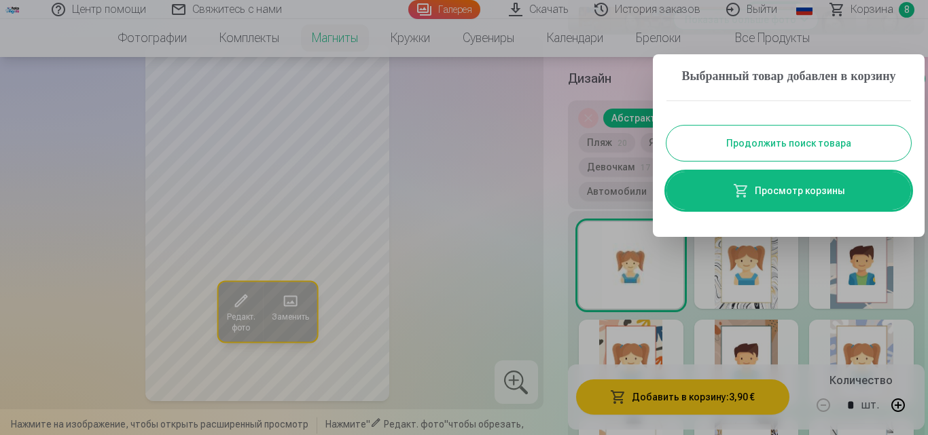
click at [827, 156] on button "Продолжить поиск товара" at bounding box center [788, 143] width 245 height 35
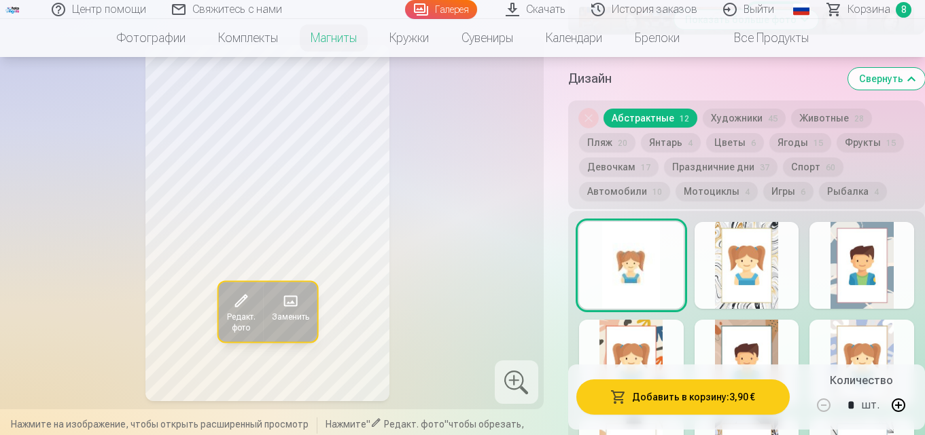
click at [446, 6] on link "Галерея" at bounding box center [441, 9] width 72 height 19
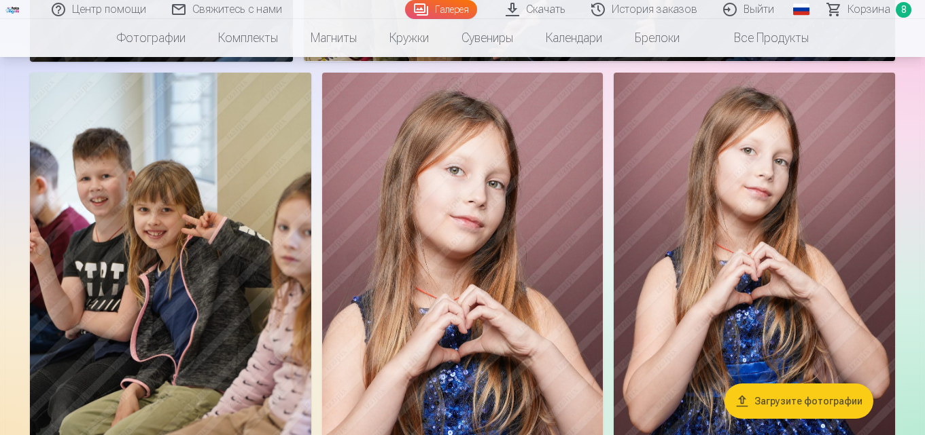
scroll to position [8144, 0]
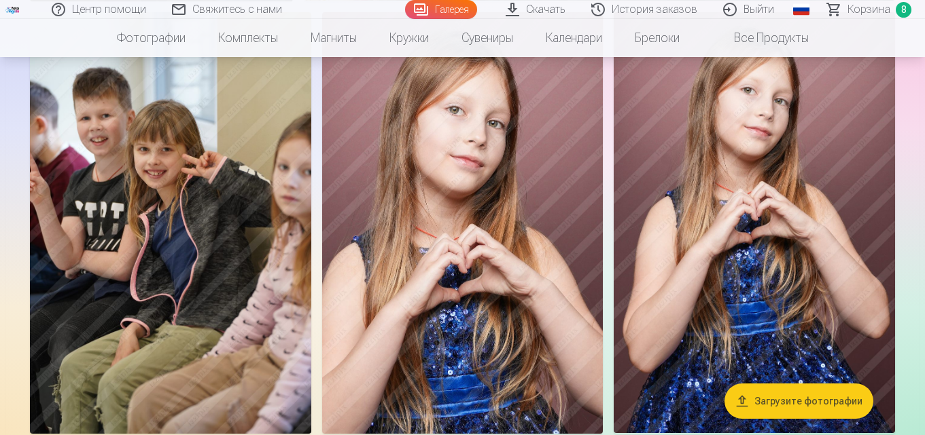
click at [764, 232] on img at bounding box center [753, 223] width 281 height 422
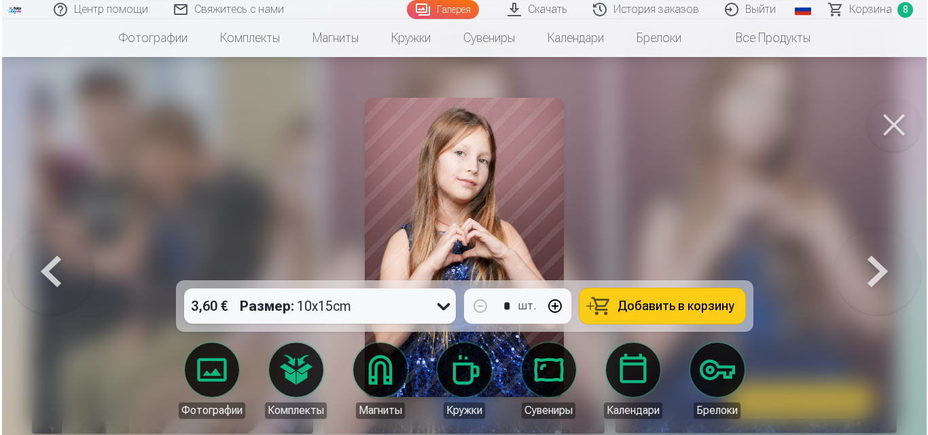
scroll to position [8277, 0]
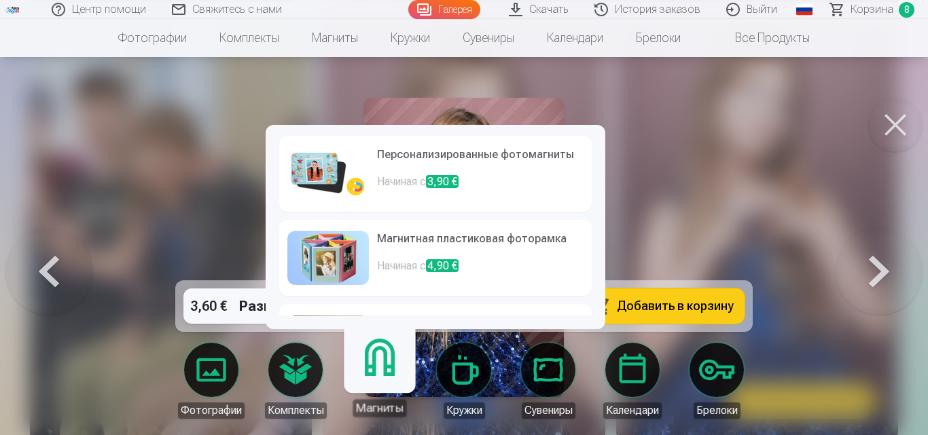
click at [379, 388] on link "Магниты" at bounding box center [380, 376] width 84 height 84
click at [406, 185] on p "Начиная с 3,90 €" at bounding box center [480, 187] width 207 height 27
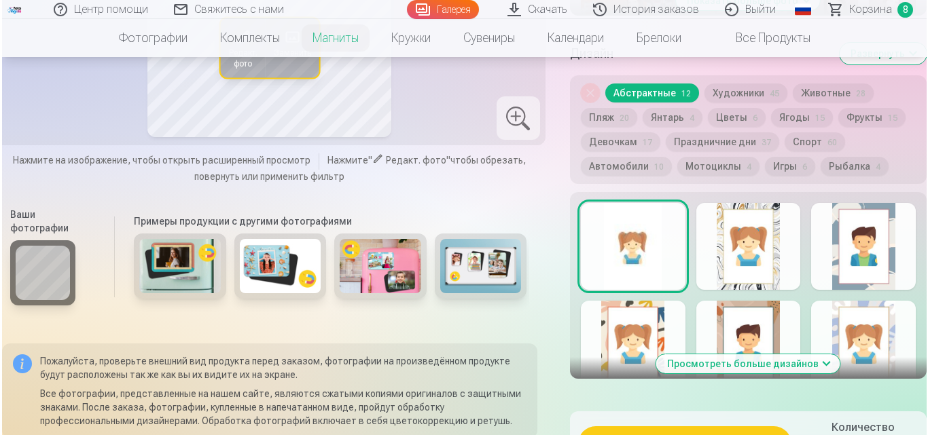
scroll to position [1148, 0]
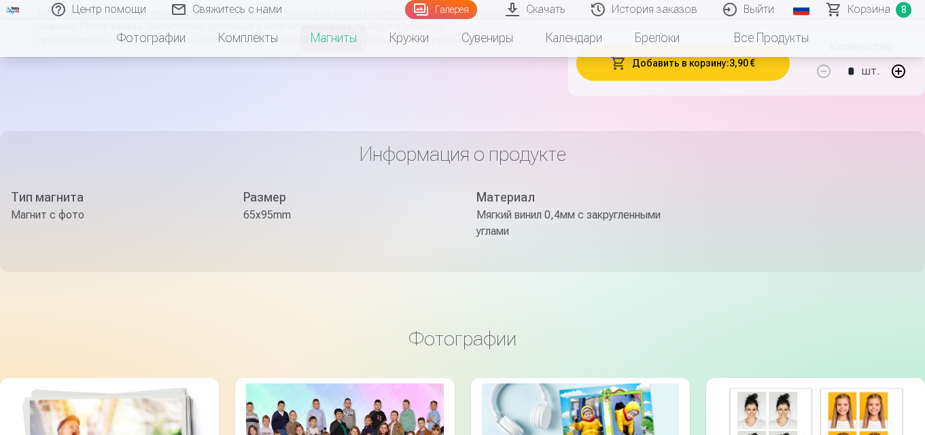
click at [723, 81] on button "Добавить в корзину : 3,90 €" at bounding box center [682, 63] width 213 height 35
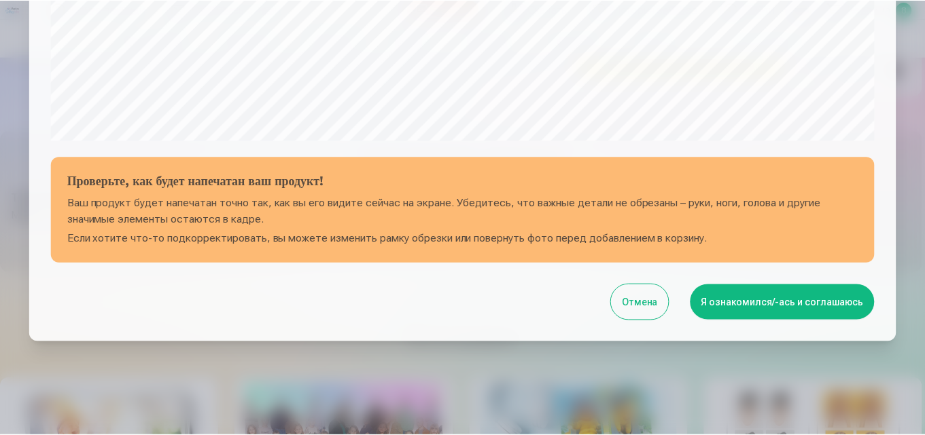
scroll to position [543, 0]
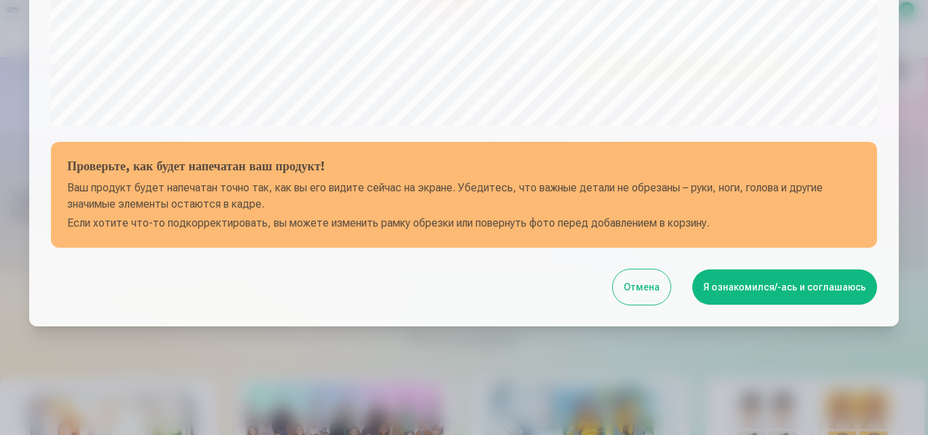
click at [766, 281] on button "Я ознакомился/-ась и соглашаюсь" at bounding box center [784, 287] width 185 height 35
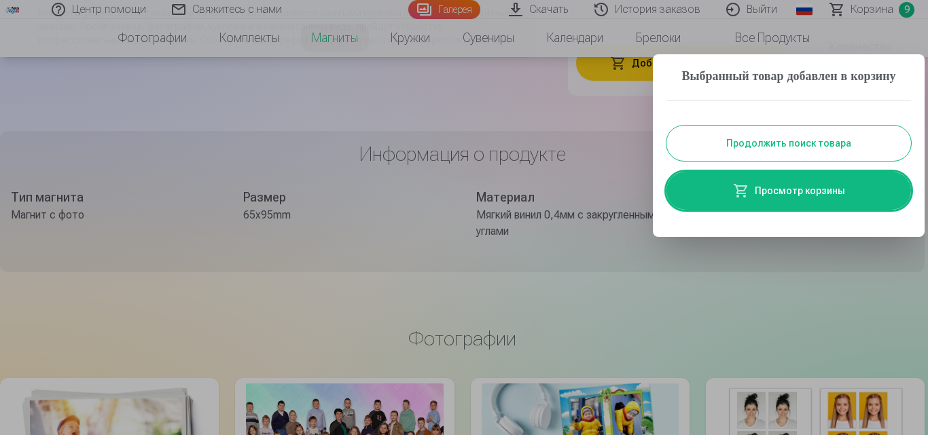
click at [805, 160] on button "Продолжить поиск товара" at bounding box center [788, 143] width 245 height 35
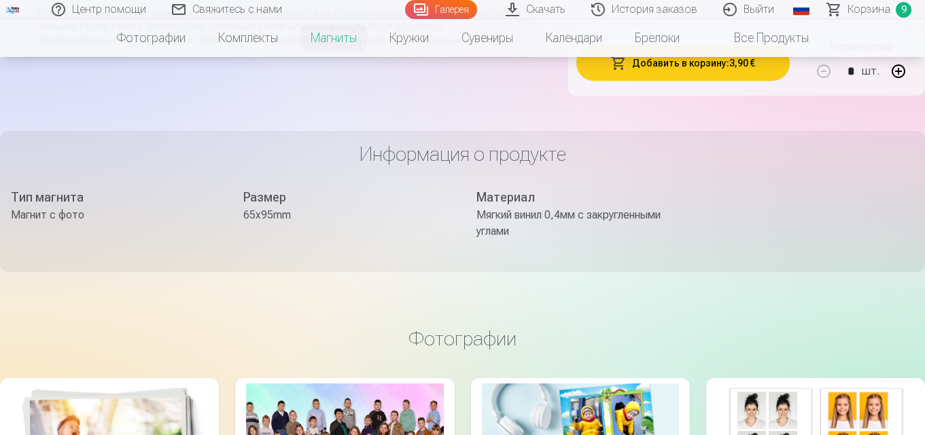
click at [855, 7] on span "Корзина" at bounding box center [868, 9] width 43 height 16
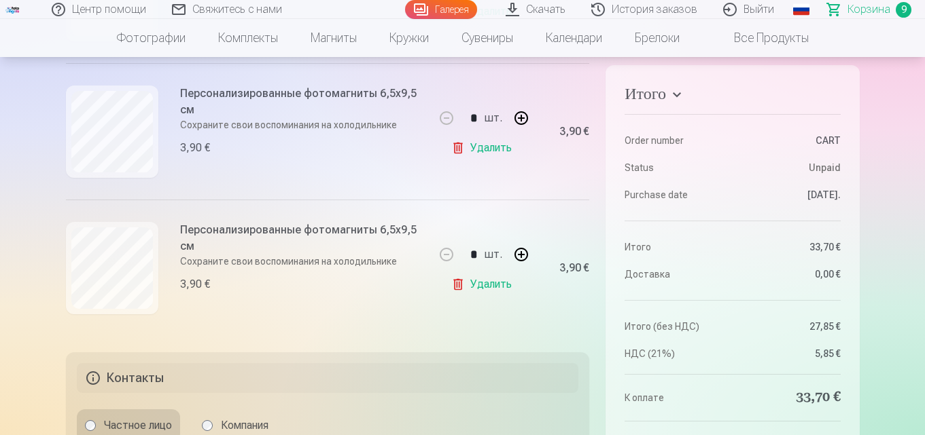
scroll to position [1246, 0]
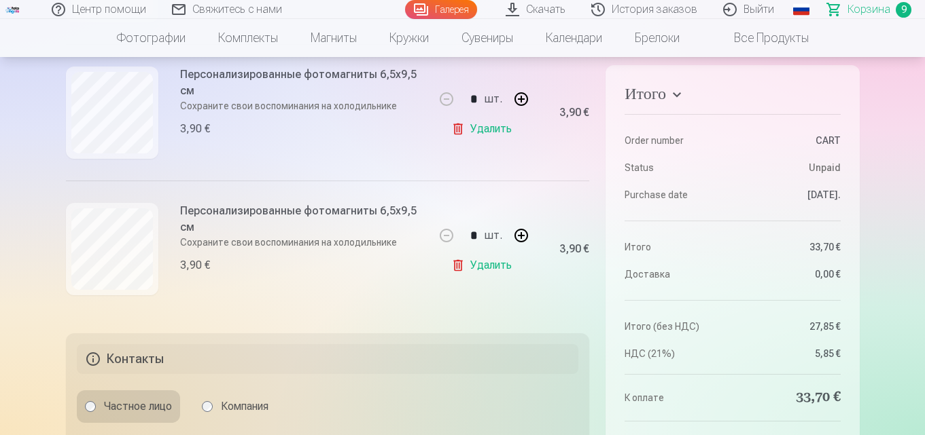
click at [471, 124] on link "Удалить" at bounding box center [484, 128] width 66 height 27
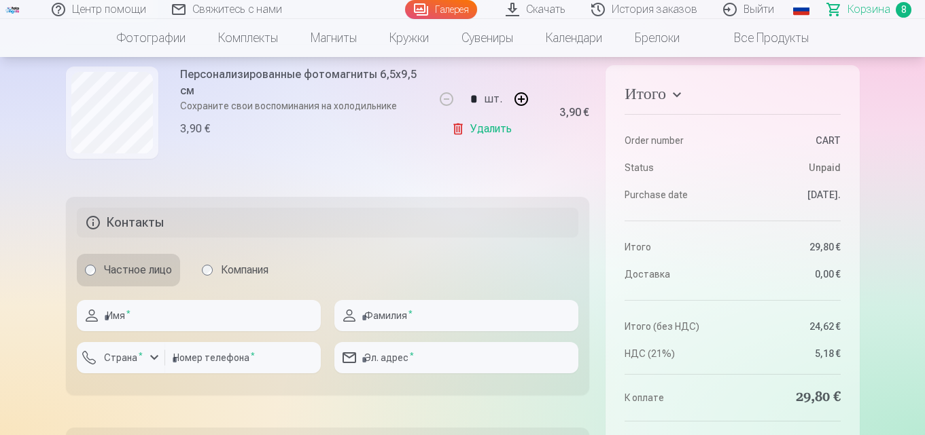
click at [461, 9] on link "Галерея" at bounding box center [441, 9] width 72 height 19
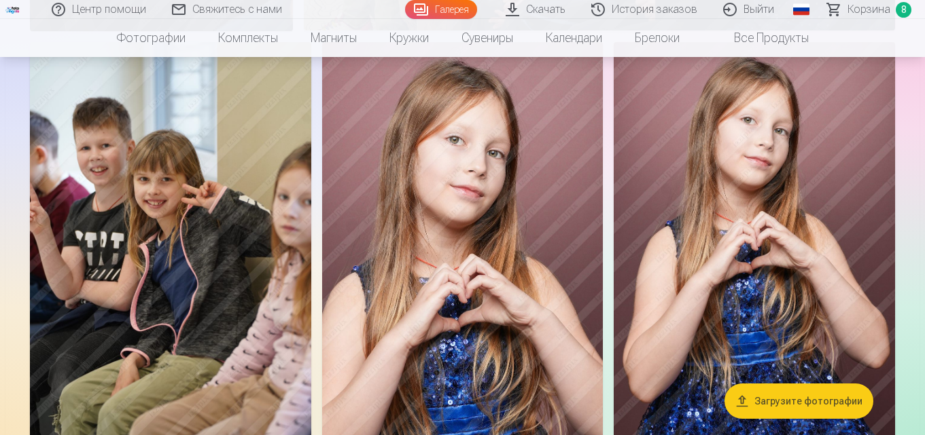
scroll to position [8144, 0]
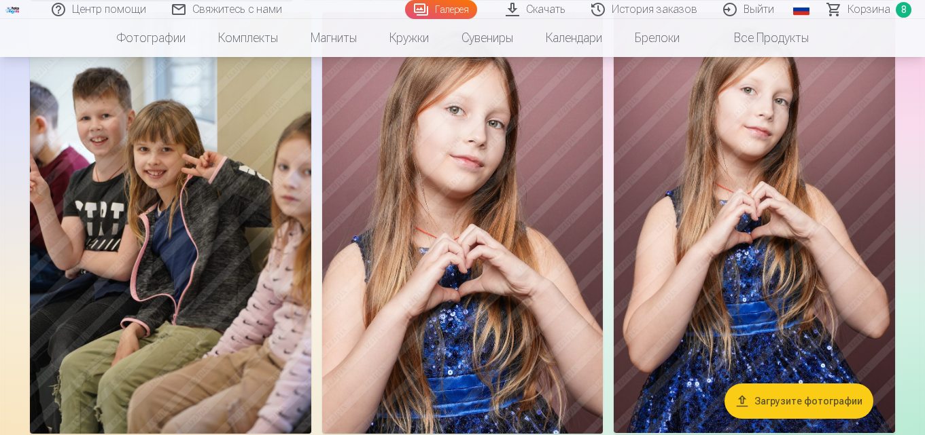
click at [755, 234] on img at bounding box center [753, 223] width 281 height 422
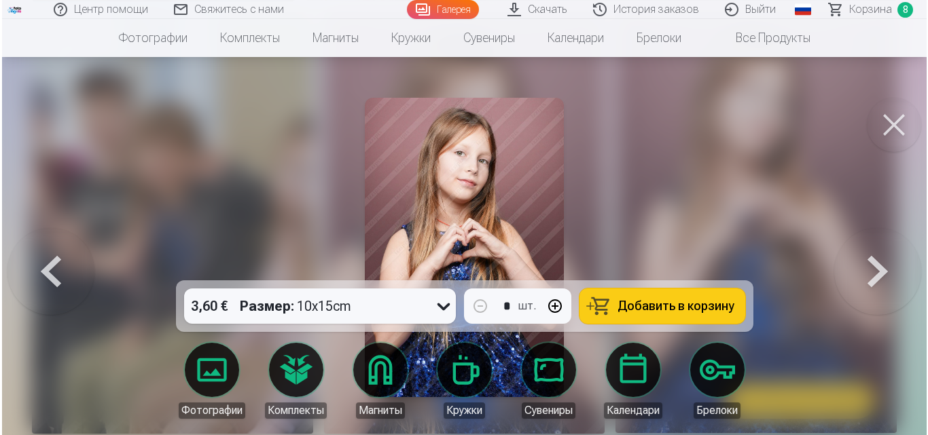
scroll to position [8277, 0]
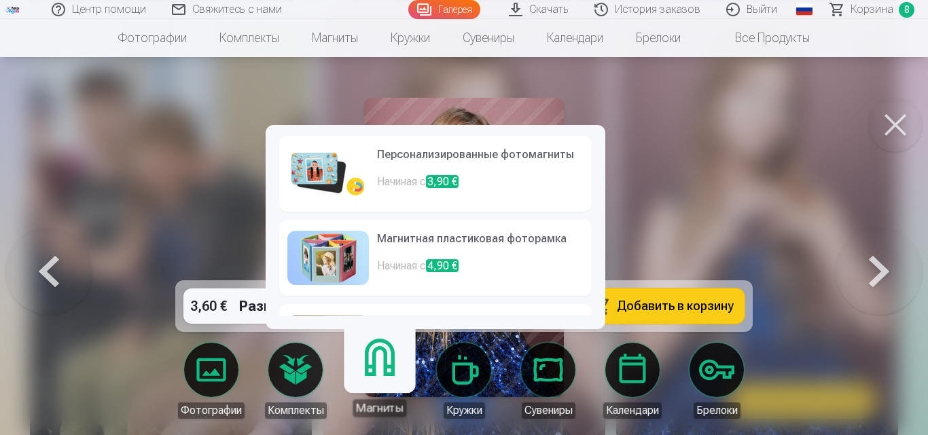
click at [398, 374] on link "Магниты" at bounding box center [380, 376] width 84 height 84
click at [389, 196] on p "Начиная с 3,90 €" at bounding box center [480, 187] width 207 height 27
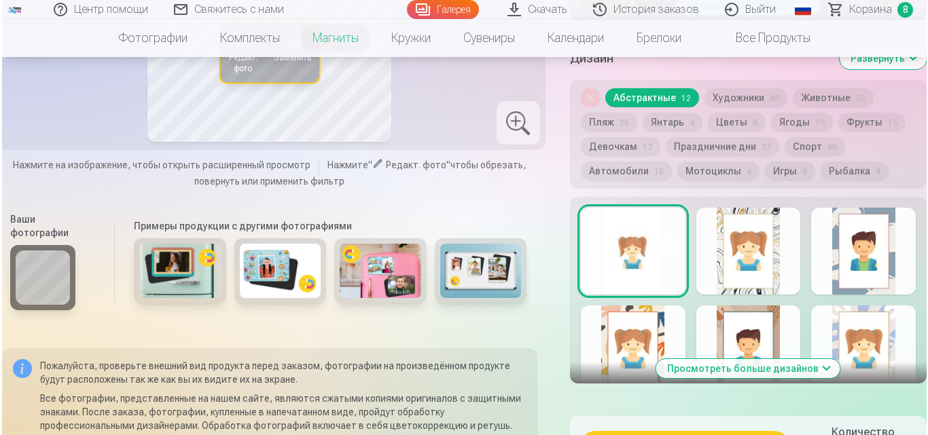
scroll to position [1143, 0]
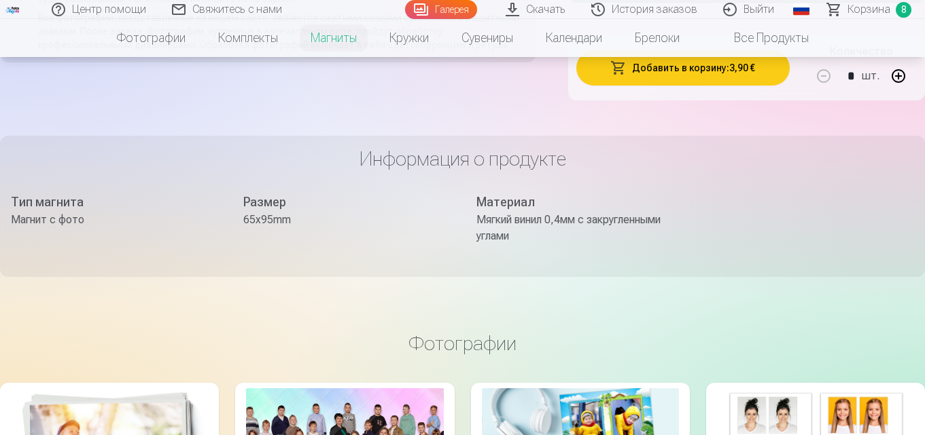
click at [742, 86] on button "Добавить в корзину : 3,90 €" at bounding box center [682, 67] width 213 height 35
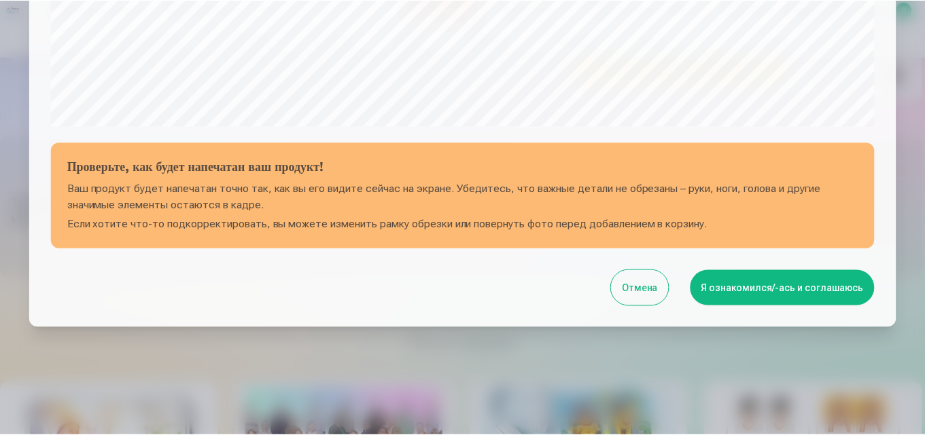
scroll to position [543, 0]
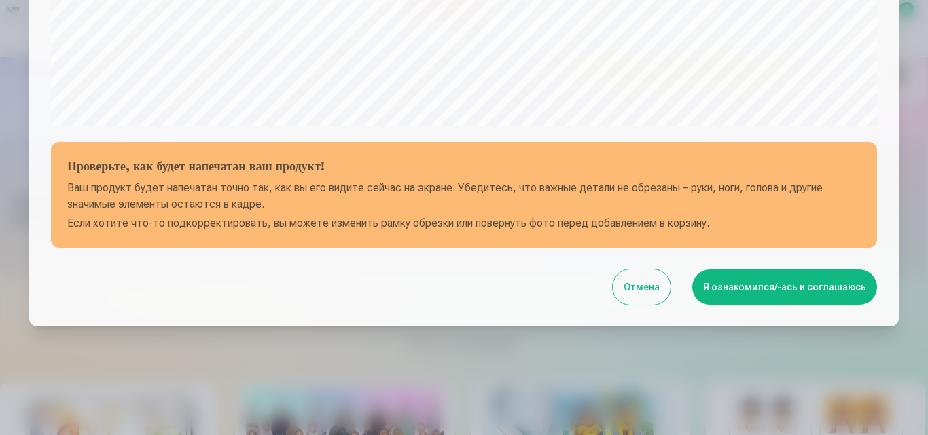
click at [778, 285] on button "Я ознакомился/-ась и соглашаюсь" at bounding box center [784, 287] width 185 height 35
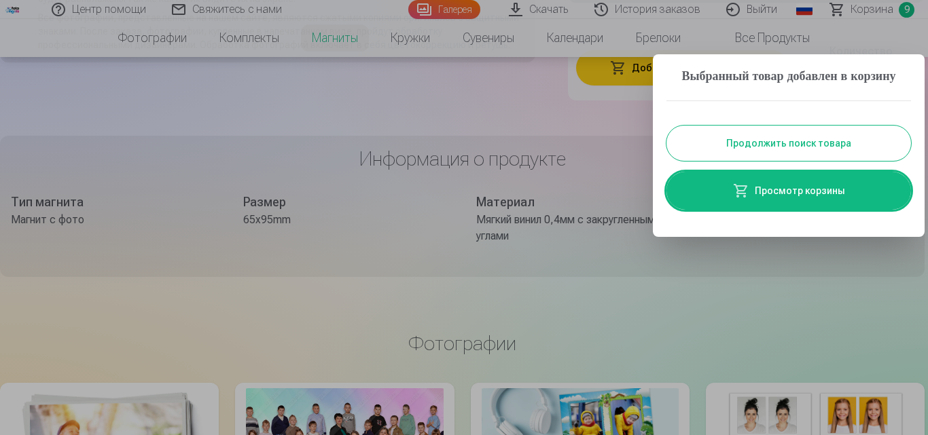
click at [832, 156] on button "Продолжить поиск товара" at bounding box center [788, 143] width 245 height 35
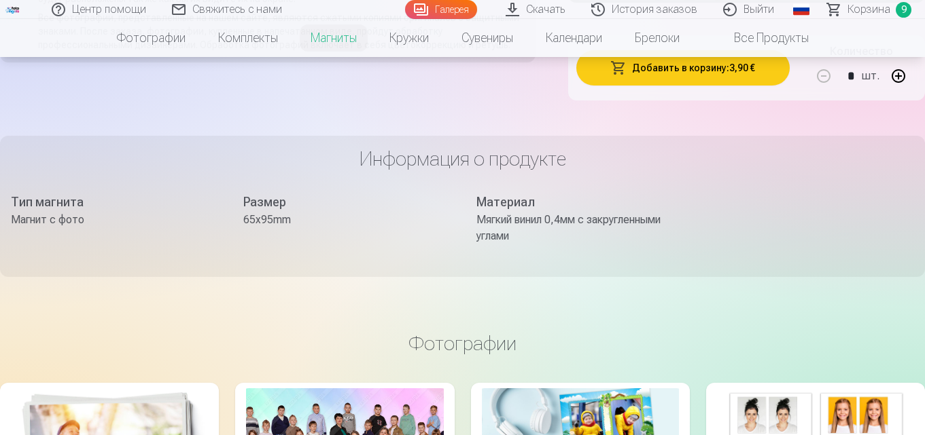
click at [867, 16] on span "Корзина" at bounding box center [868, 9] width 43 height 16
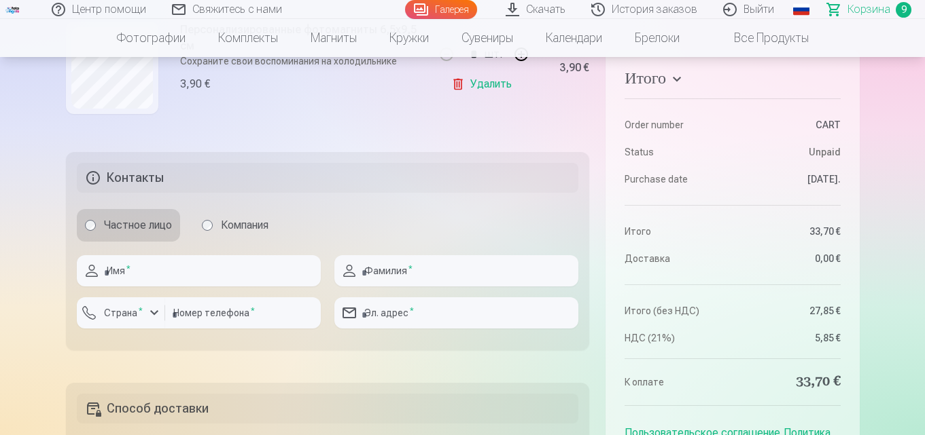
scroll to position [1437, 0]
